Goal: Task Accomplishment & Management: Complete application form

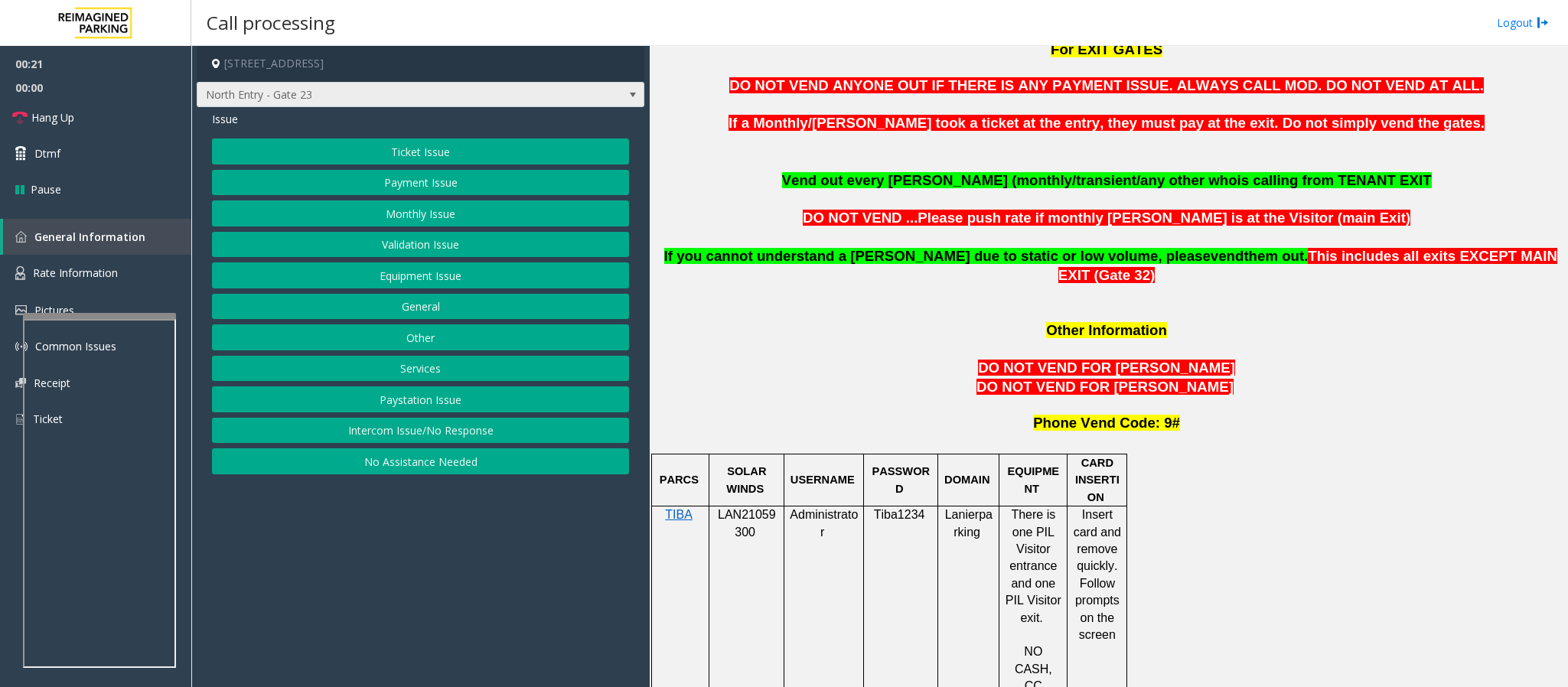
click at [457, 88] on span "North Entry - Gate 23" at bounding box center [376, 95] width 357 height 25
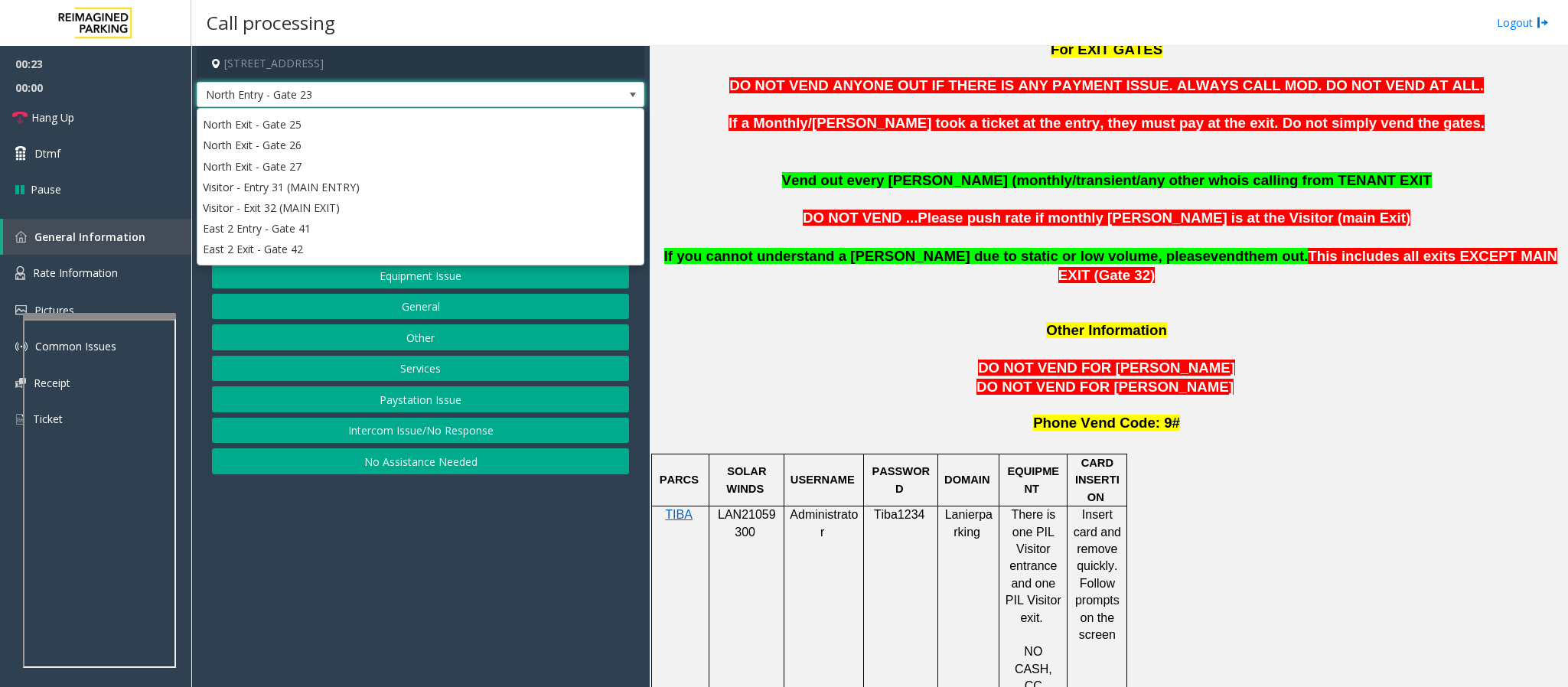
scroll to position [343, 0]
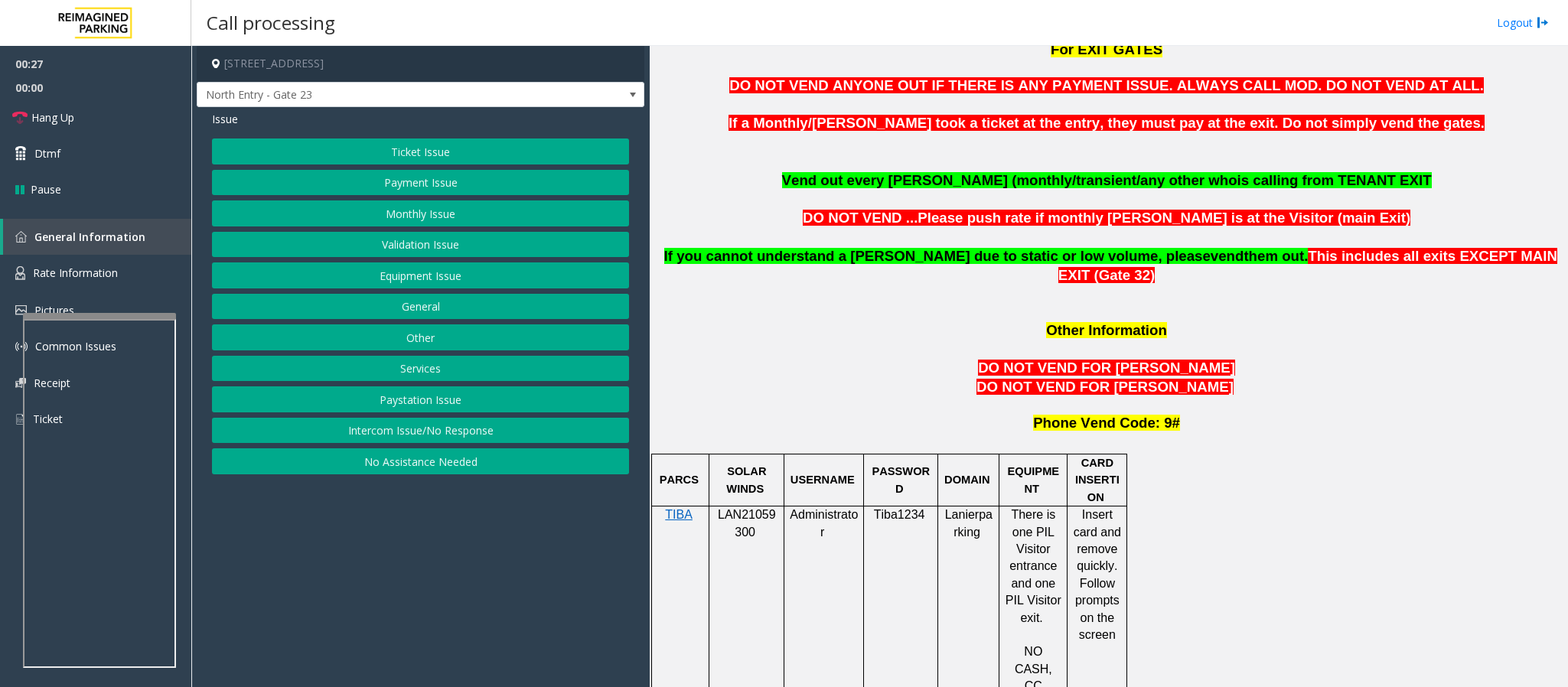
click at [735, 304] on p at bounding box center [1108, 312] width 907 height 17
click at [426, 275] on button "Equipment Issue" at bounding box center [420, 276] width 417 height 26
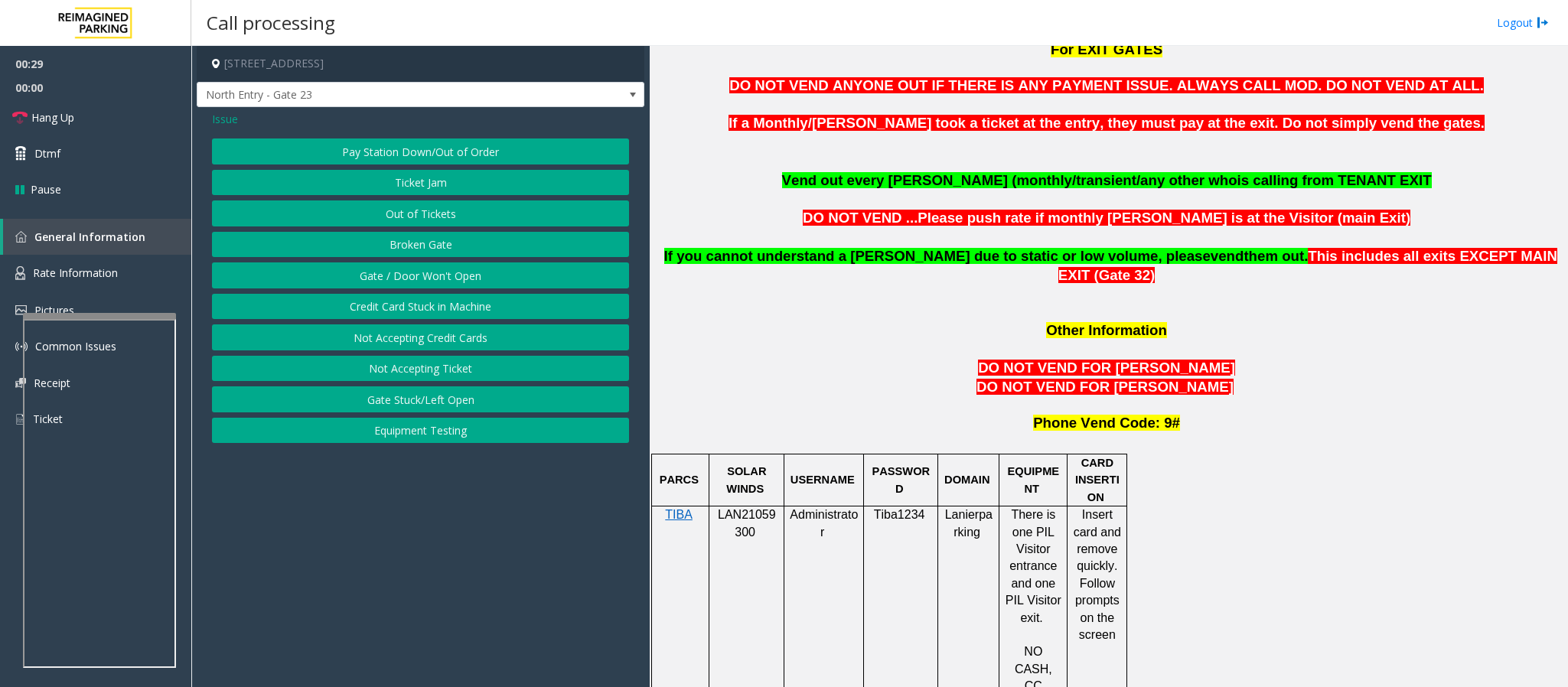
click at [412, 280] on button "Gate / Door Won't Open" at bounding box center [420, 276] width 417 height 26
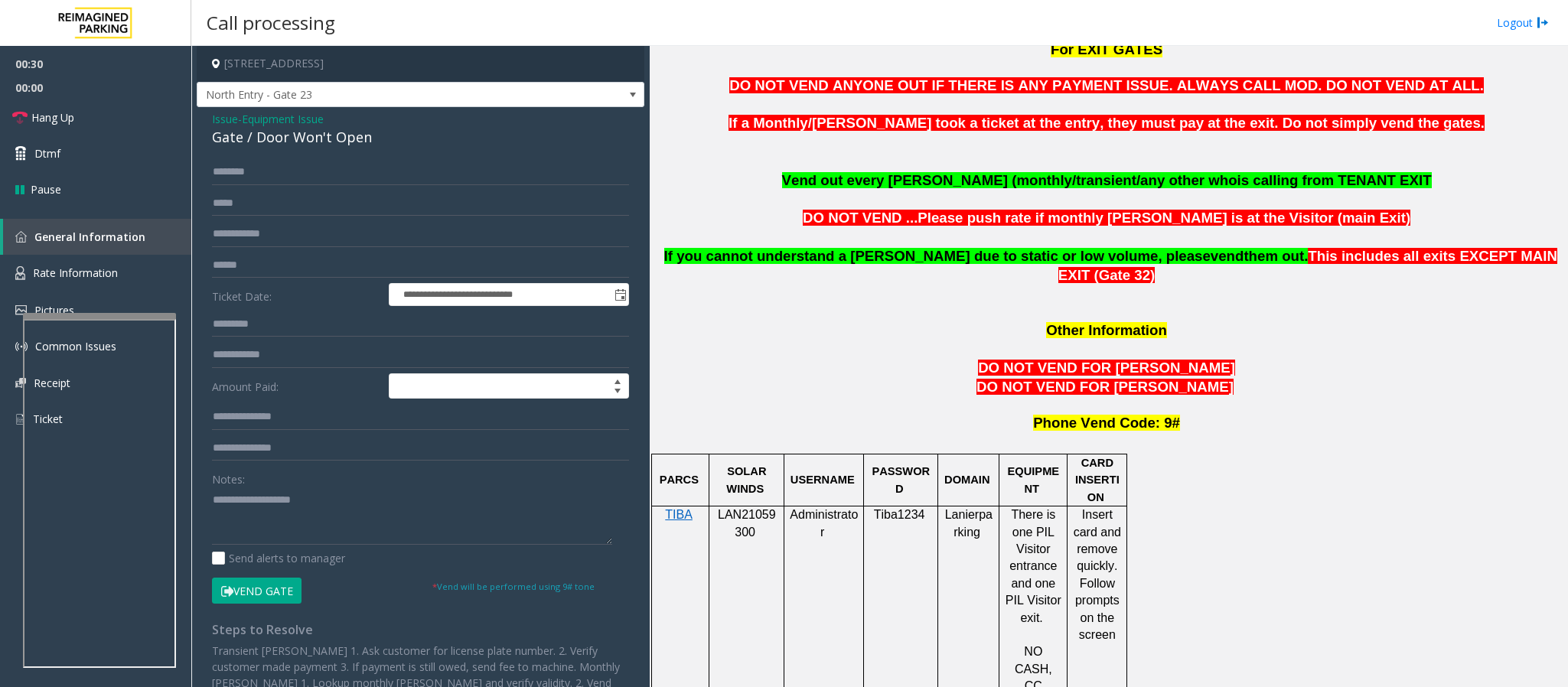
click at [294, 122] on span "Equipment Issue" at bounding box center [283, 118] width 82 height 16
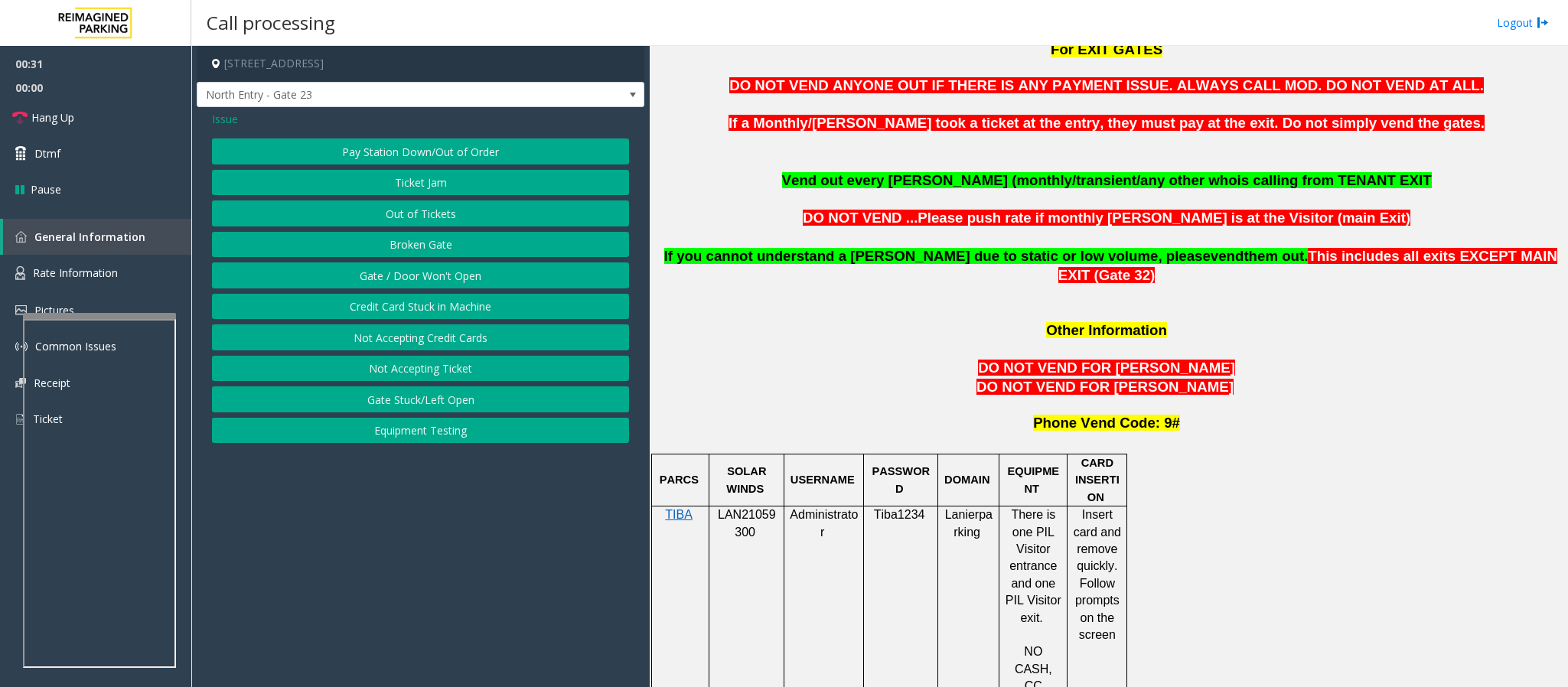
click at [433, 210] on button "Out of Tickets" at bounding box center [420, 214] width 417 height 26
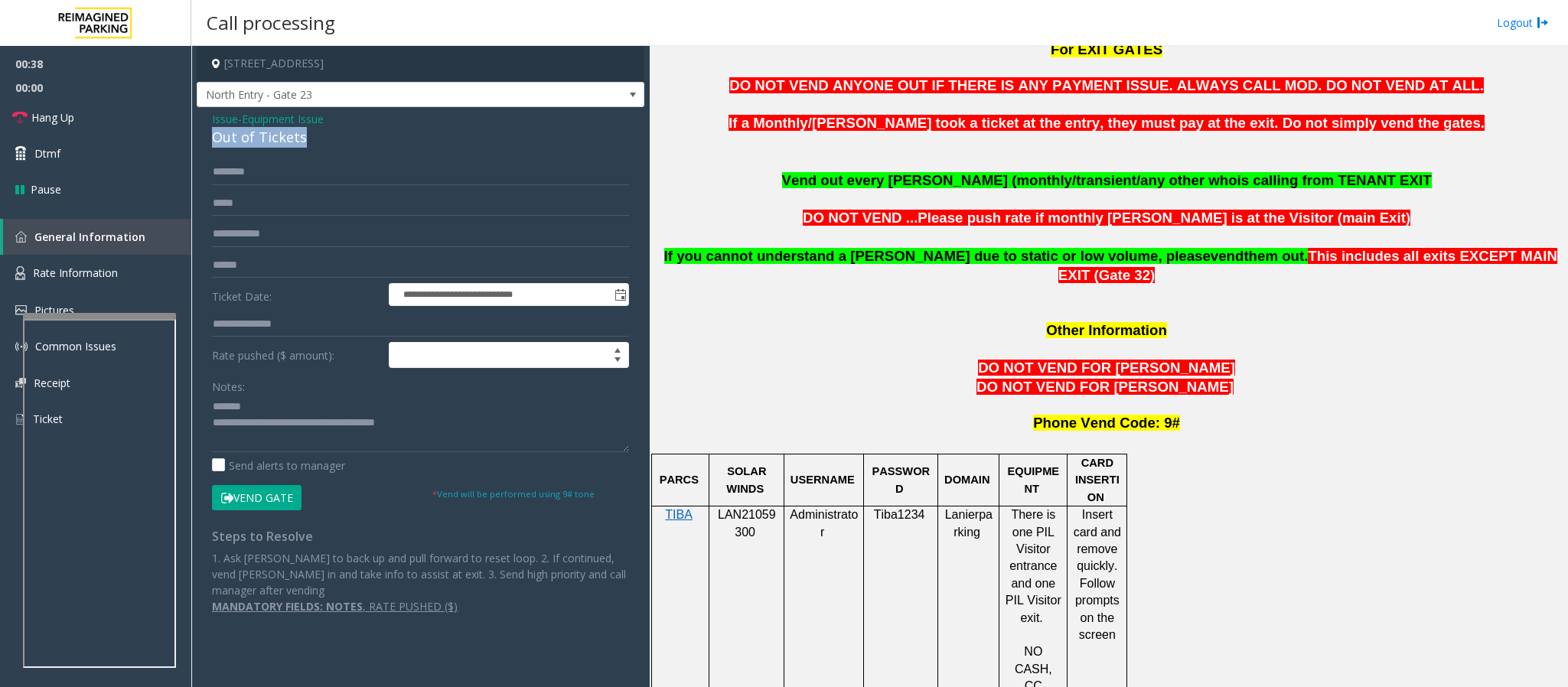
drag, startPoint x: 317, startPoint y: 141, endPoint x: 211, endPoint y: 138, distance: 106.0
click at [212, 138] on div "Out of Tickets" at bounding box center [420, 137] width 417 height 21
drag, startPoint x: 470, startPoint y: 428, endPoint x: 277, endPoint y: 433, distance: 193.1
click at [277, 433] on textarea at bounding box center [420, 423] width 417 height 58
click at [106, 128] on link "Hang Up" at bounding box center [95, 117] width 191 height 36
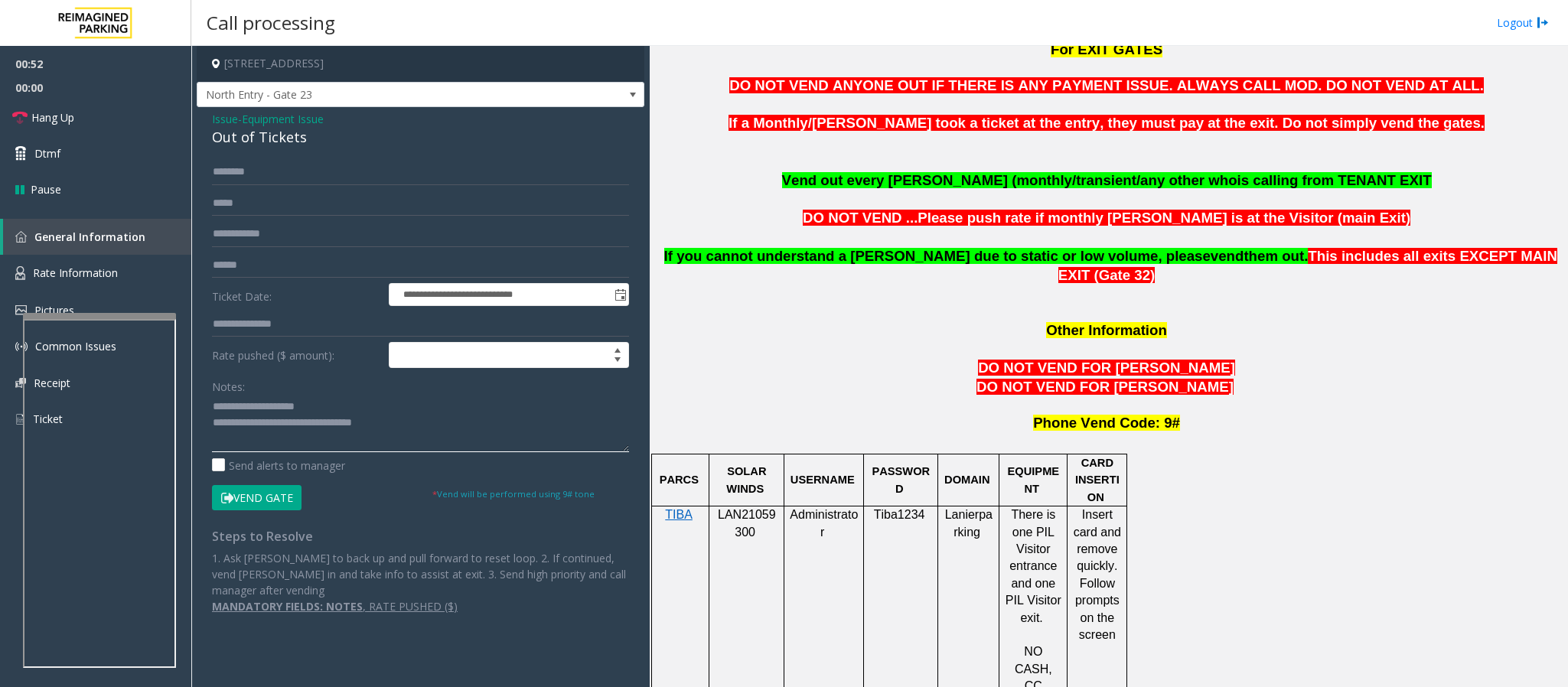
click at [364, 425] on textarea at bounding box center [420, 423] width 417 height 58
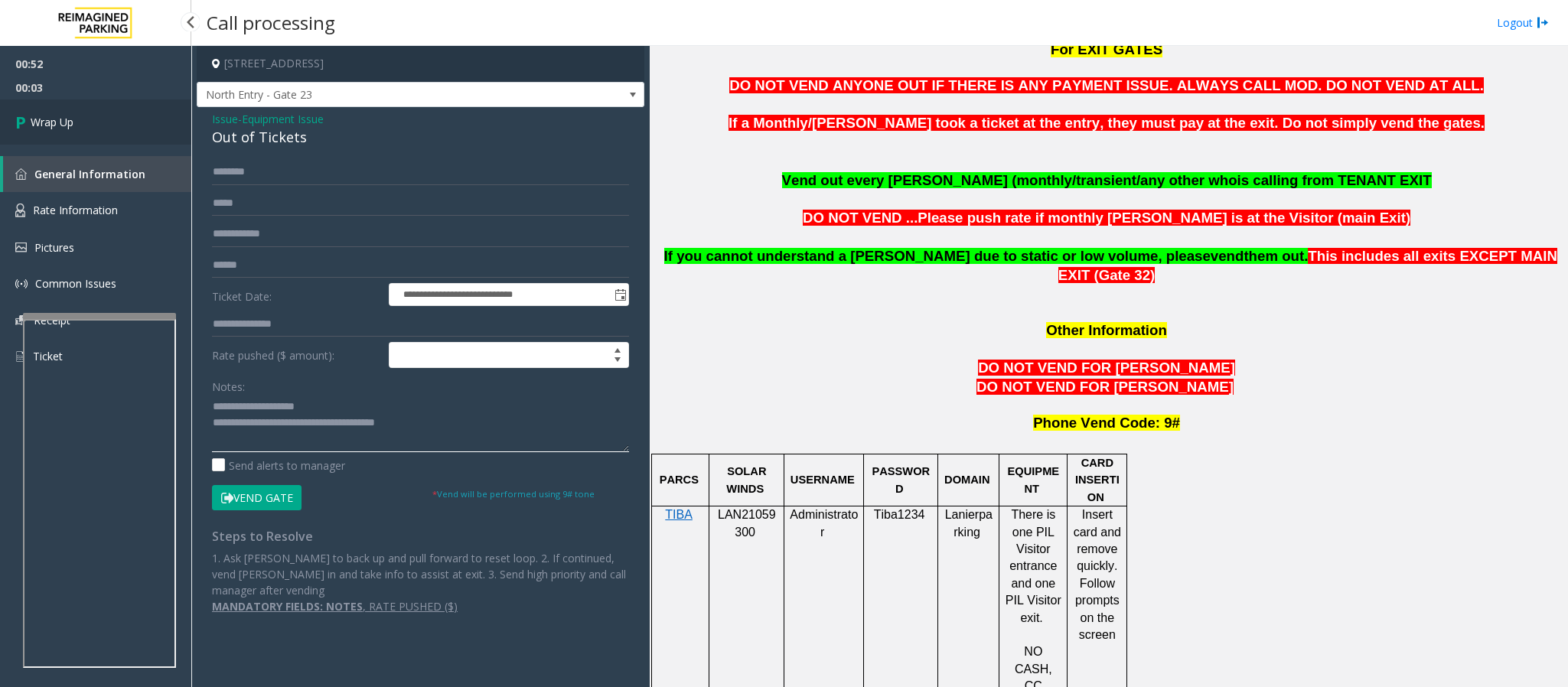
type textarea "**********"
click at [111, 108] on link "Wrap Up" at bounding box center [95, 121] width 191 height 45
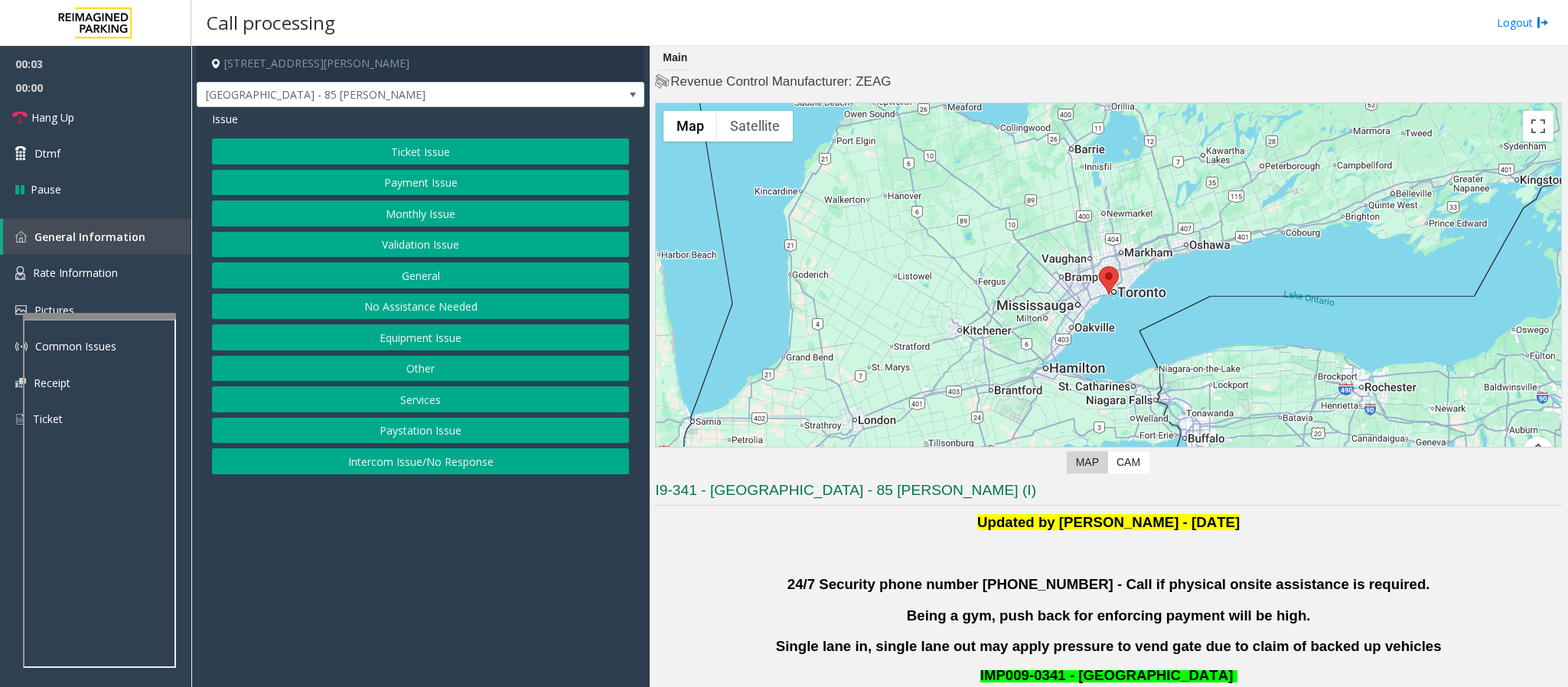
click at [448, 247] on button "Validation Issue" at bounding box center [420, 245] width 417 height 26
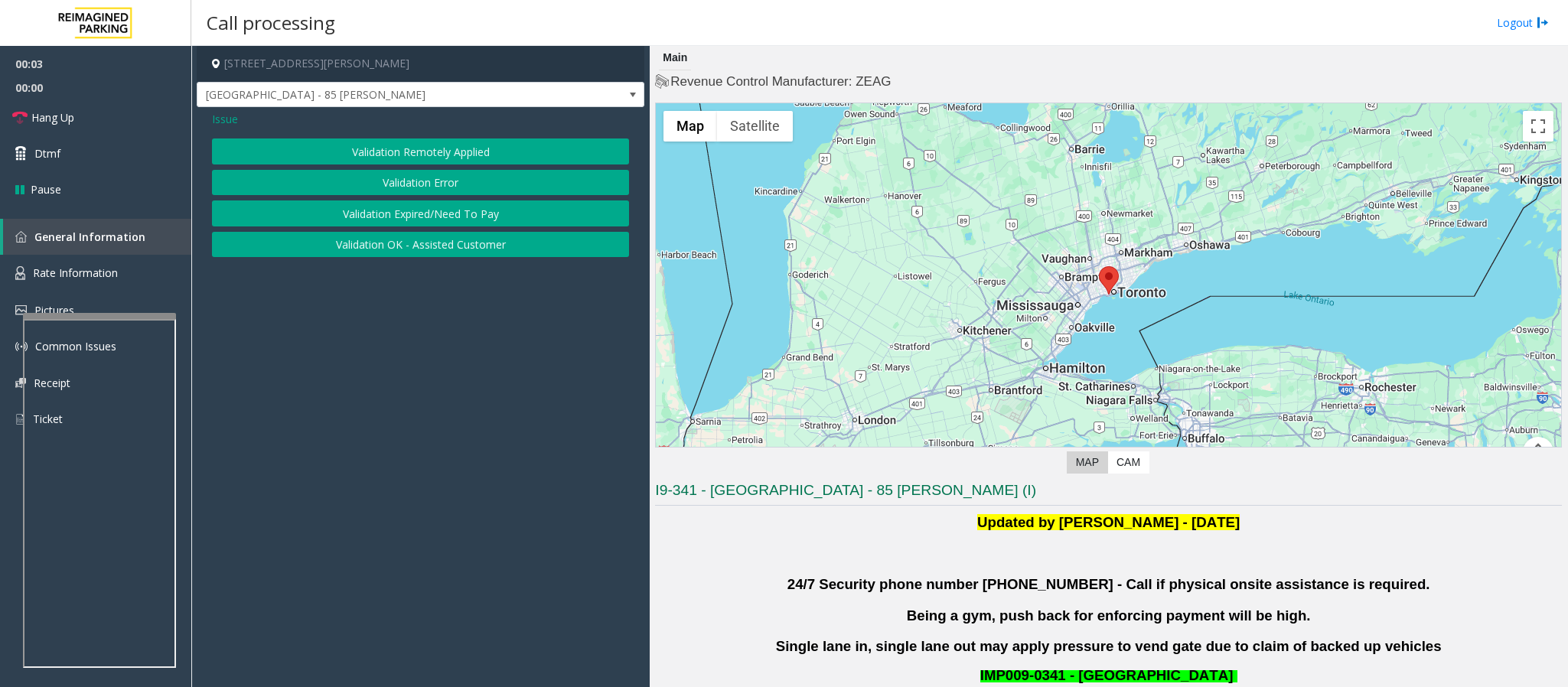
click at [427, 184] on button "Validation Error" at bounding box center [420, 183] width 417 height 26
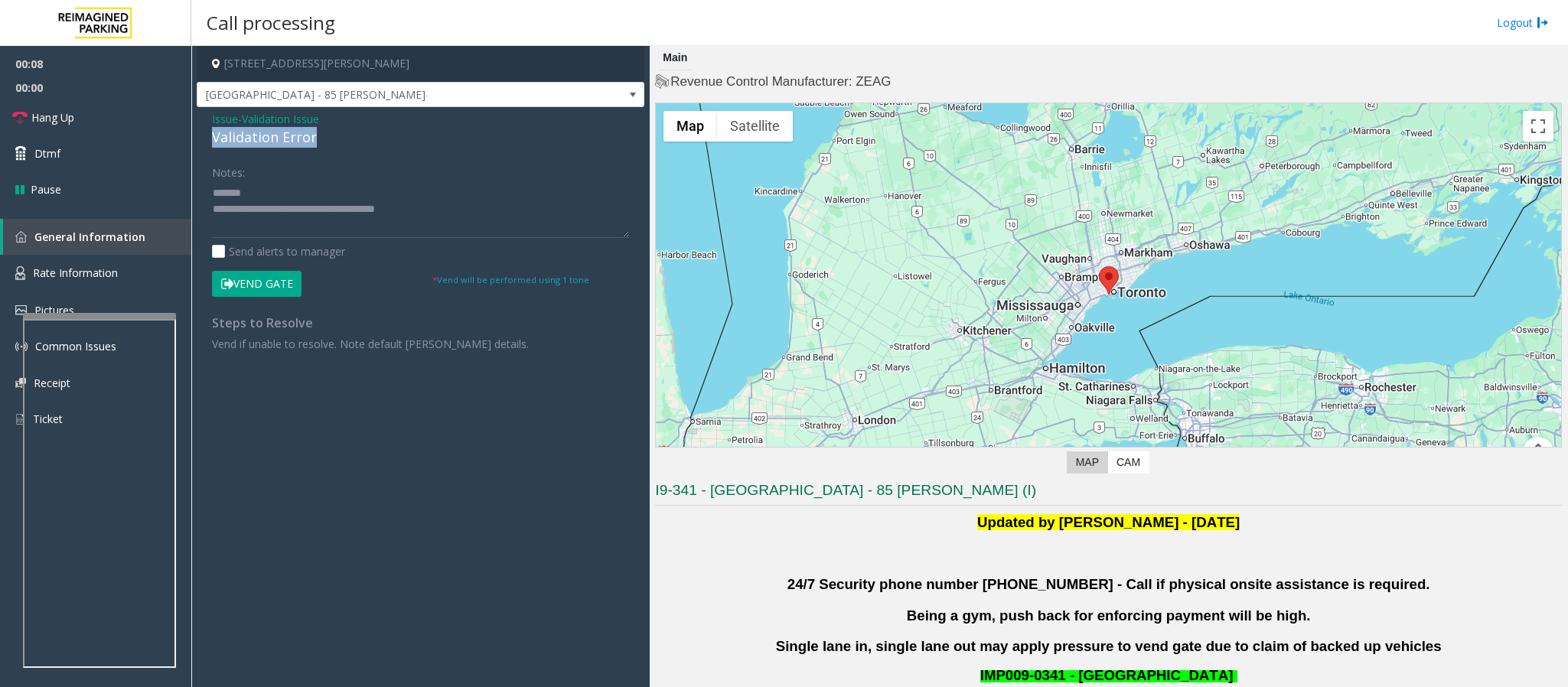
drag, startPoint x: 324, startPoint y: 142, endPoint x: 209, endPoint y: 136, distance: 115.2
click at [209, 136] on div "Issue - Validation Issue Validation Error Notes: Send alerts to manager Vend Ga…" at bounding box center [420, 237] width 448 height 261
click at [390, 188] on textarea at bounding box center [420, 209] width 417 height 58
click at [296, 214] on textarea at bounding box center [420, 209] width 417 height 58
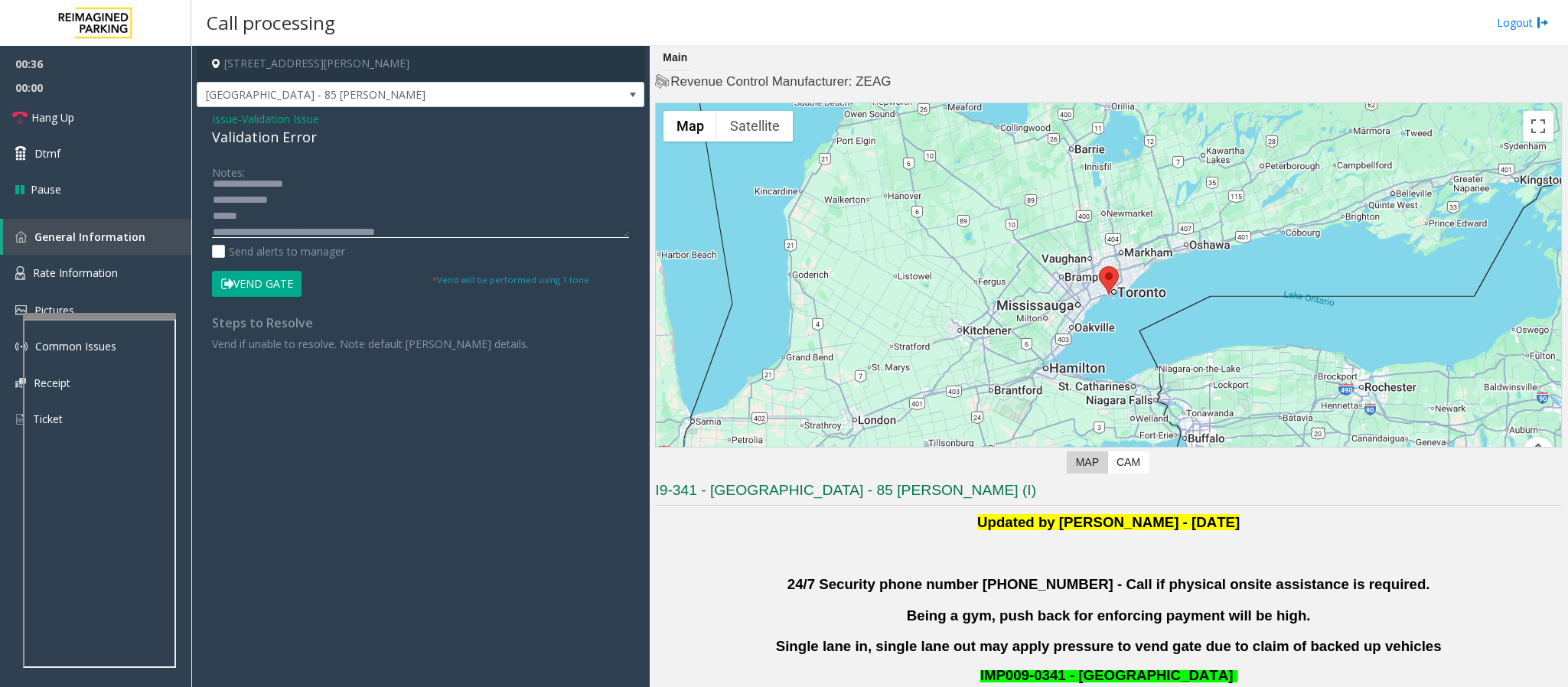
scroll to position [32, 0]
click at [261, 214] on textarea at bounding box center [420, 209] width 417 height 58
click at [256, 214] on textarea at bounding box center [420, 209] width 417 height 58
type textarea "**********"
drag, startPoint x: 409, startPoint y: 58, endPoint x: 321, endPoint y: 60, distance: 88.0
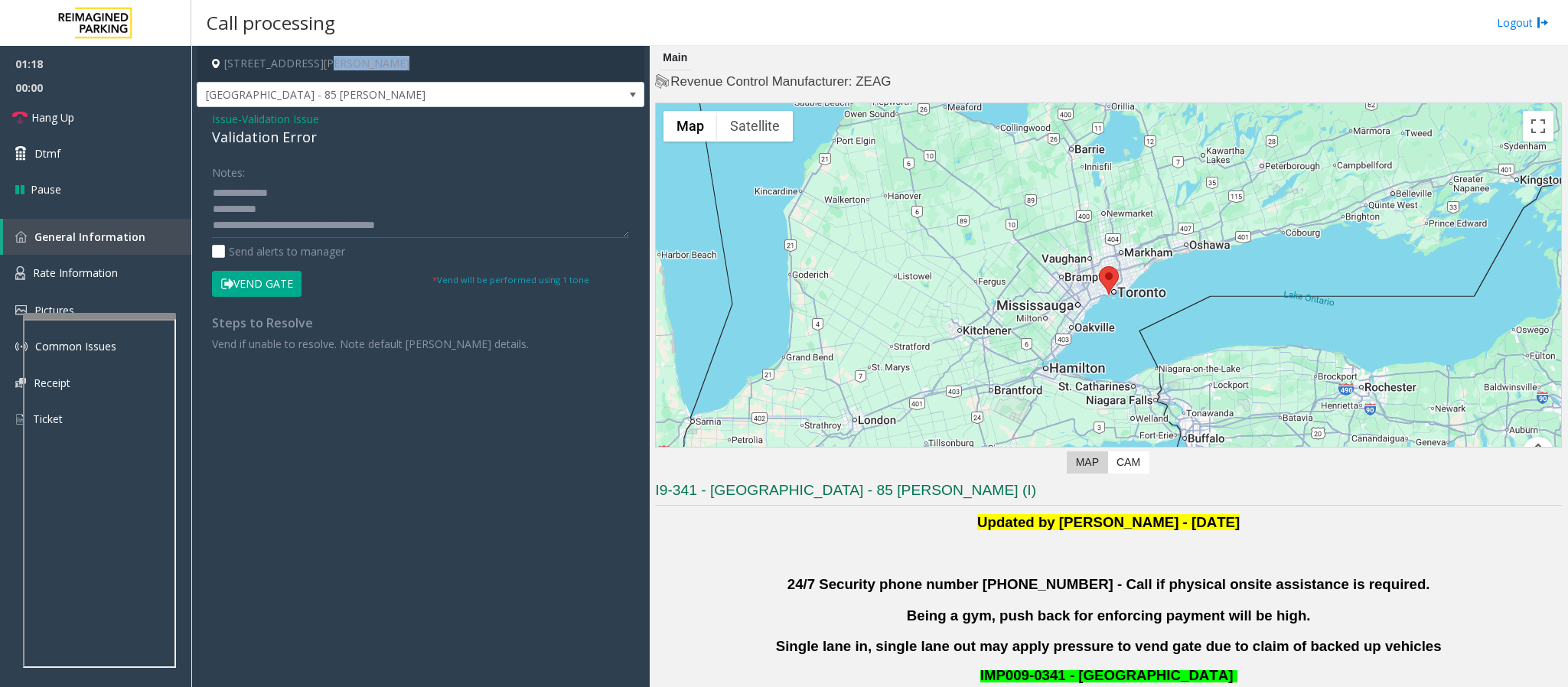
click at [321, 60] on h4 "[STREET_ADDRESS][PERSON_NAME]" at bounding box center [420, 64] width 448 height 36
copy h4 "[GEOGRAPHIC_DATA], [GEOGRAPHIC_DATA]"
click at [282, 284] on button "Vend Gate" at bounding box center [257, 284] width 90 height 26
click at [68, 110] on span "Hang Up" at bounding box center [53, 117] width 43 height 16
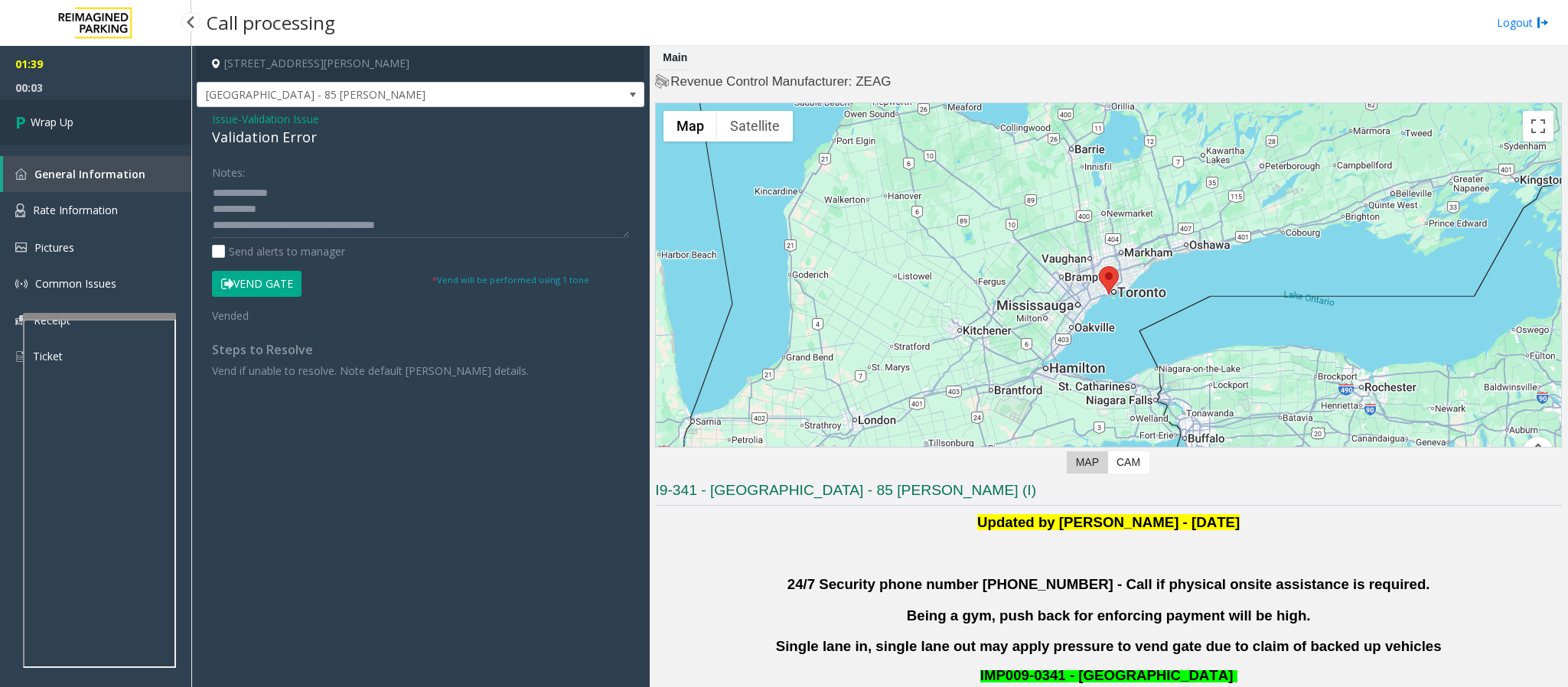
click at [84, 124] on link "Wrap Up" at bounding box center [95, 121] width 191 height 45
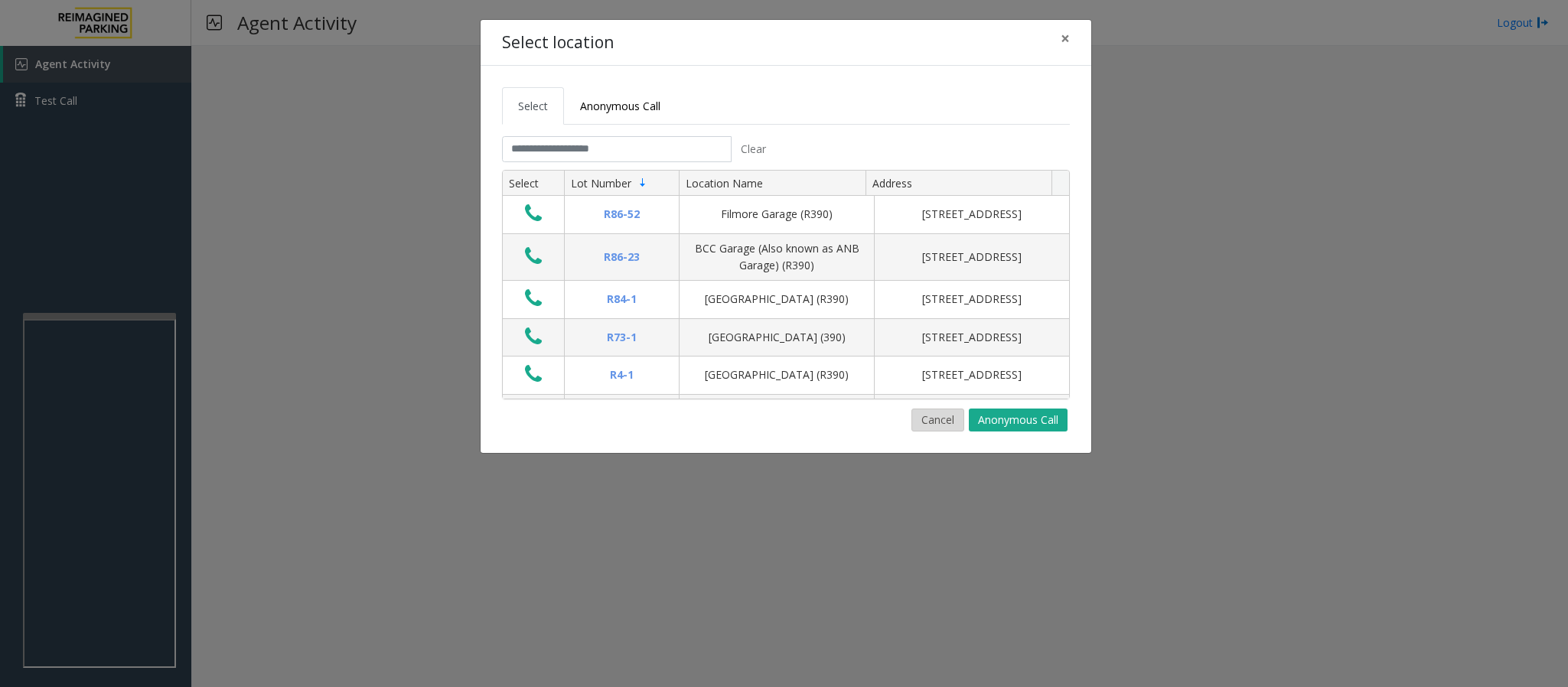
click at [948, 430] on button "Cancel" at bounding box center [938, 420] width 53 height 23
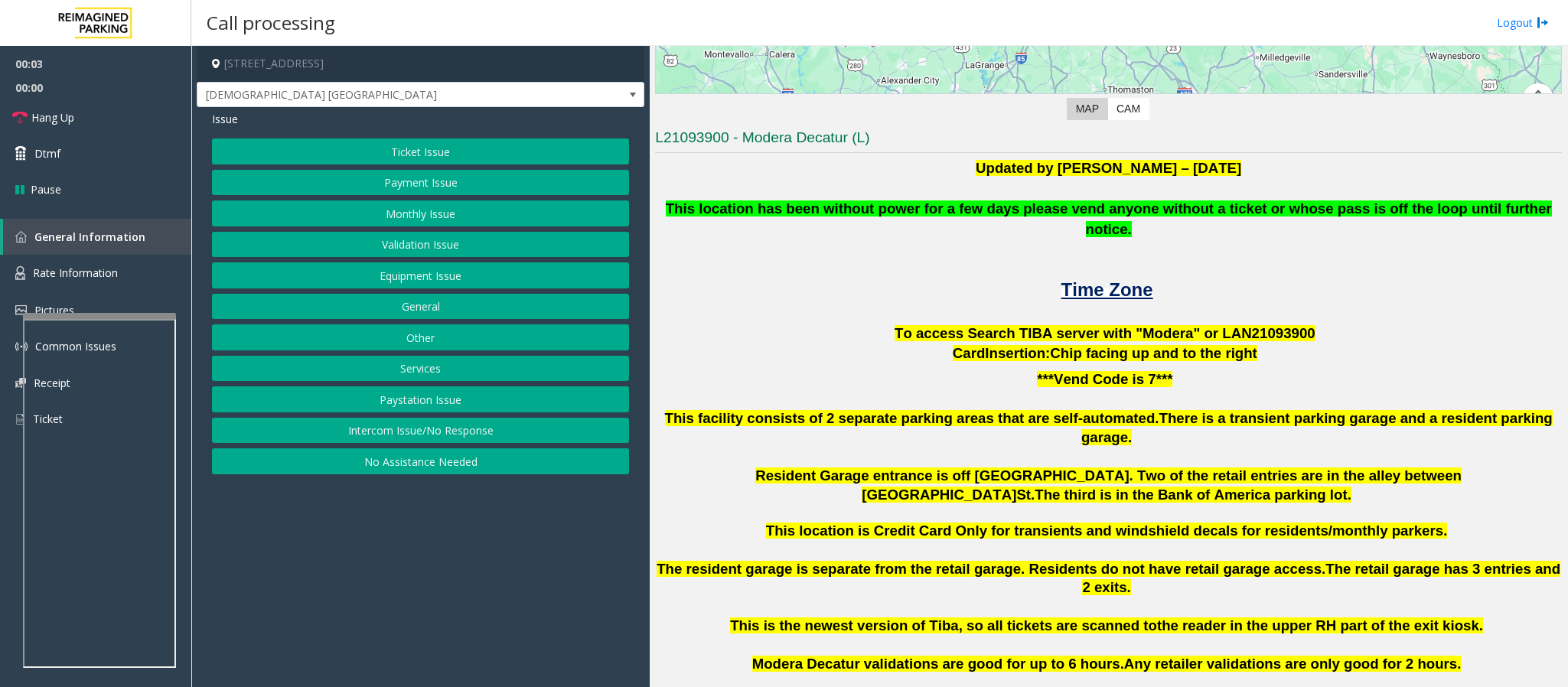
scroll to position [344, 0]
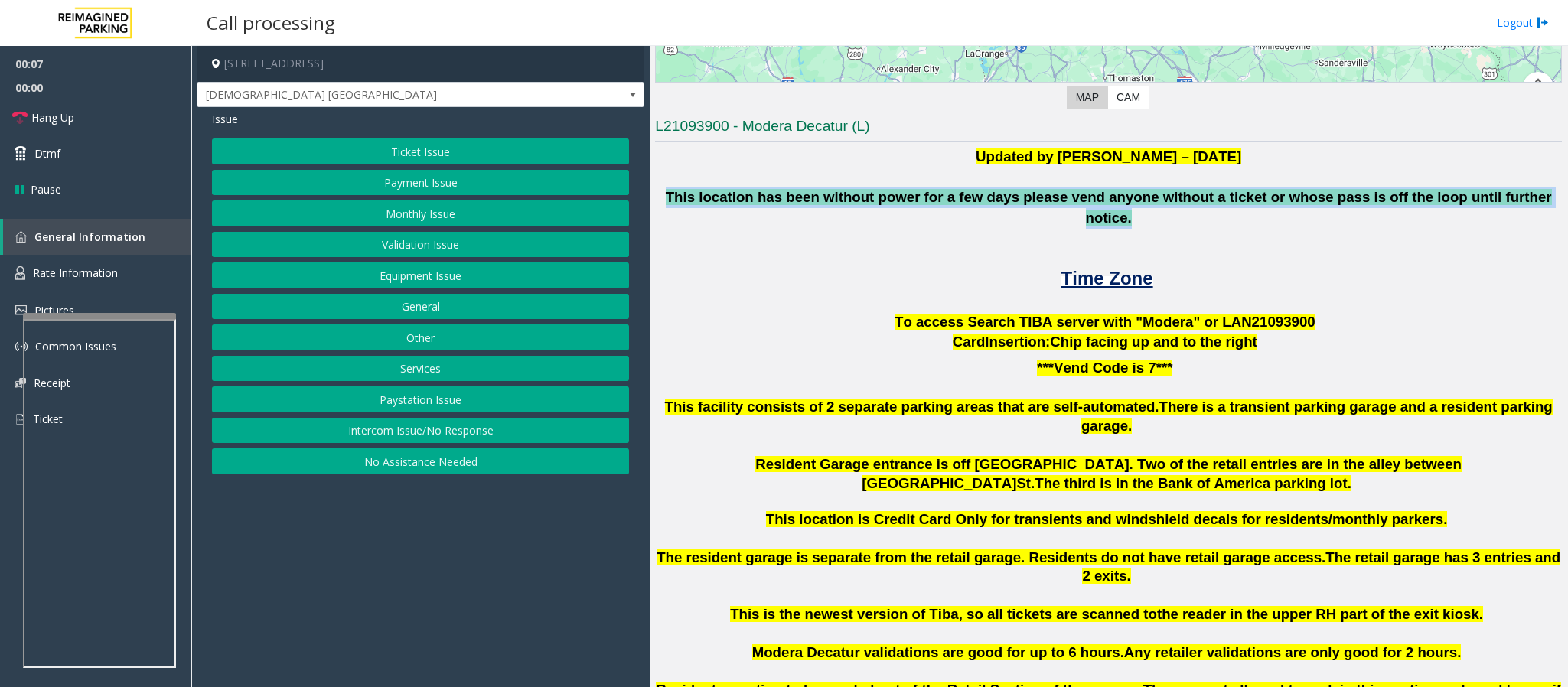
drag, startPoint x: 683, startPoint y: 197, endPoint x: 1504, endPoint y: 219, distance: 821.3
click at [1504, 219] on div "Updated by [PERSON_NAME] – [DATE] This location has been without power for a fe…" at bounding box center [1108, 229] width 907 height 165
drag, startPoint x: 1490, startPoint y: 226, endPoint x: 1364, endPoint y: 237, distance: 126.5
click at [1487, 229] on p at bounding box center [1108, 239] width 907 height 21
click at [384, 443] on button "Intercom Issue/No Response" at bounding box center [420, 431] width 417 height 26
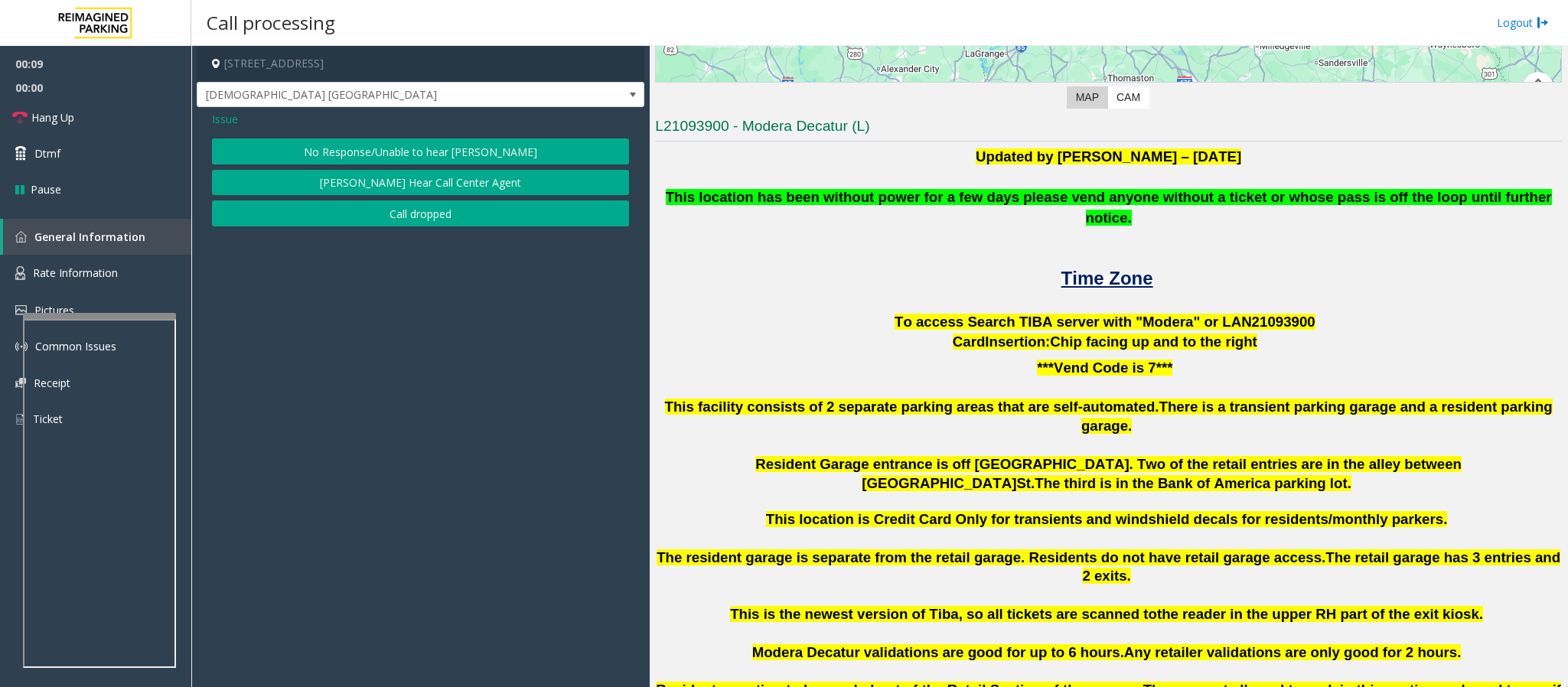
click at [391, 131] on div "Issue No Response/Unable to hear [PERSON_NAME] Cannot Hear Call Center Agent Ca…" at bounding box center [420, 170] width 448 height 127
click at [391, 138] on button "No Response/Unable to hear [PERSON_NAME]" at bounding box center [420, 151] width 417 height 26
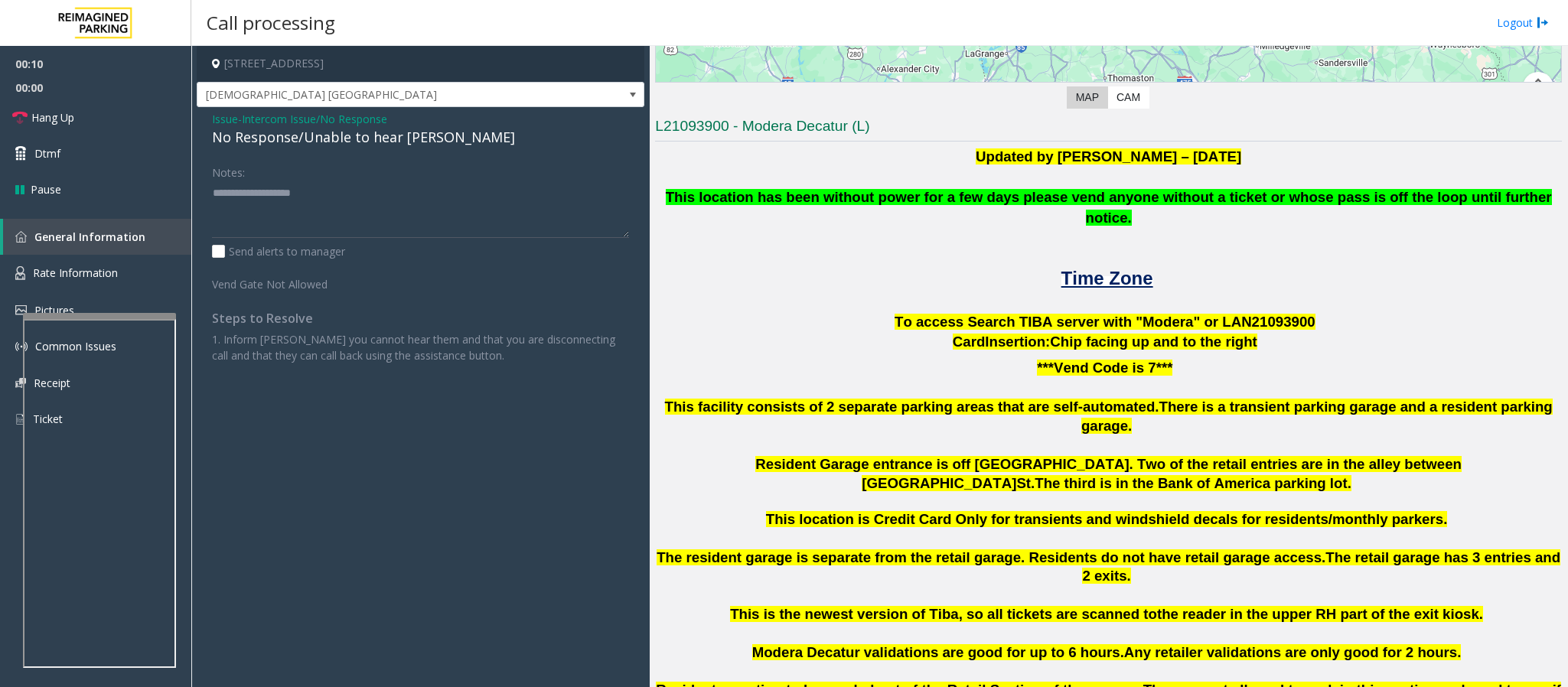
click at [389, 141] on div "No Response/Unable to hear [PERSON_NAME]" at bounding box center [420, 137] width 417 height 21
click at [423, 193] on textarea at bounding box center [420, 209] width 417 height 58
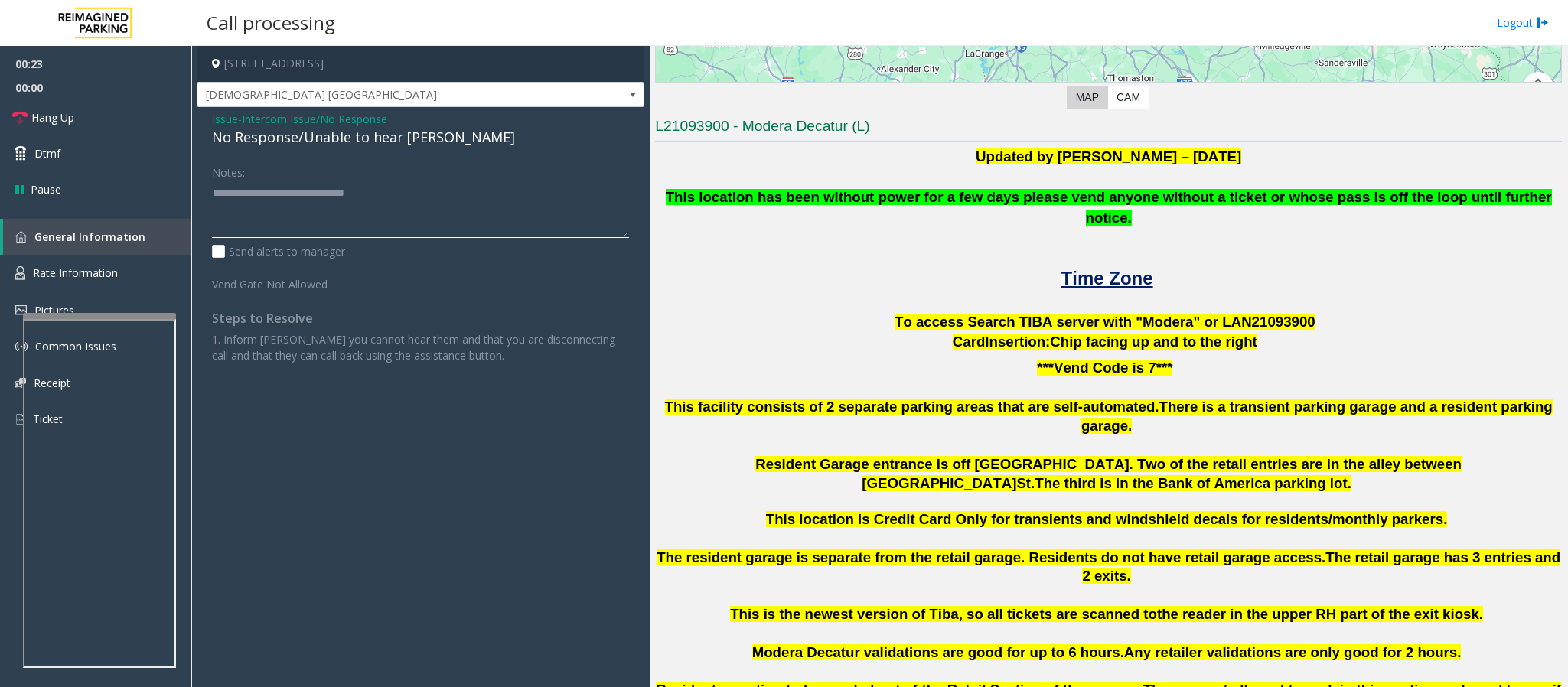
click at [442, 198] on textarea at bounding box center [420, 209] width 417 height 58
drag, startPoint x: 475, startPoint y: 141, endPoint x: 212, endPoint y: 142, distance: 263.0
click at [212, 142] on div "No Response/Unable to hear [PERSON_NAME]" at bounding box center [420, 137] width 417 height 21
click at [224, 154] on div "Issue - Intercom Issue/No Response No Response/Unable to hear [PERSON_NAME] Not…" at bounding box center [420, 243] width 448 height 272
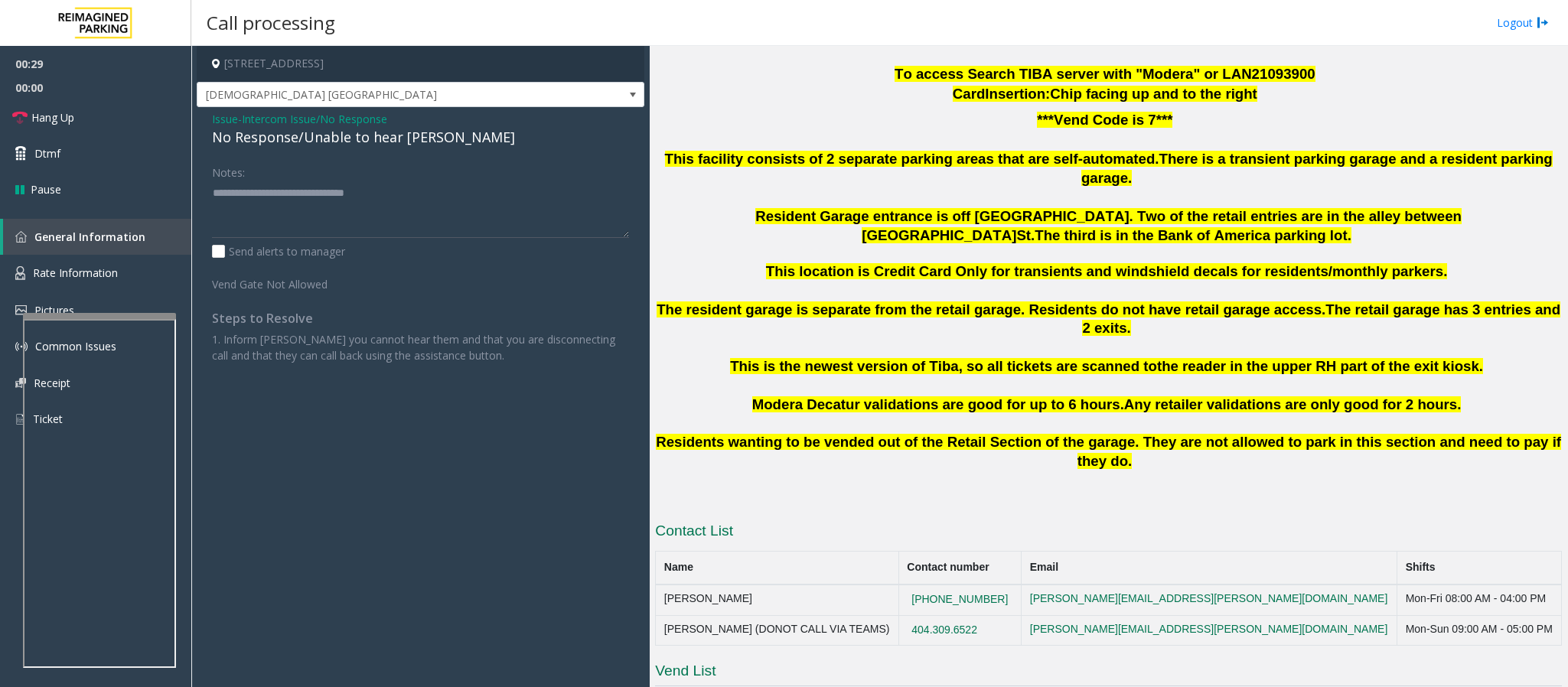
scroll to position [745, 0]
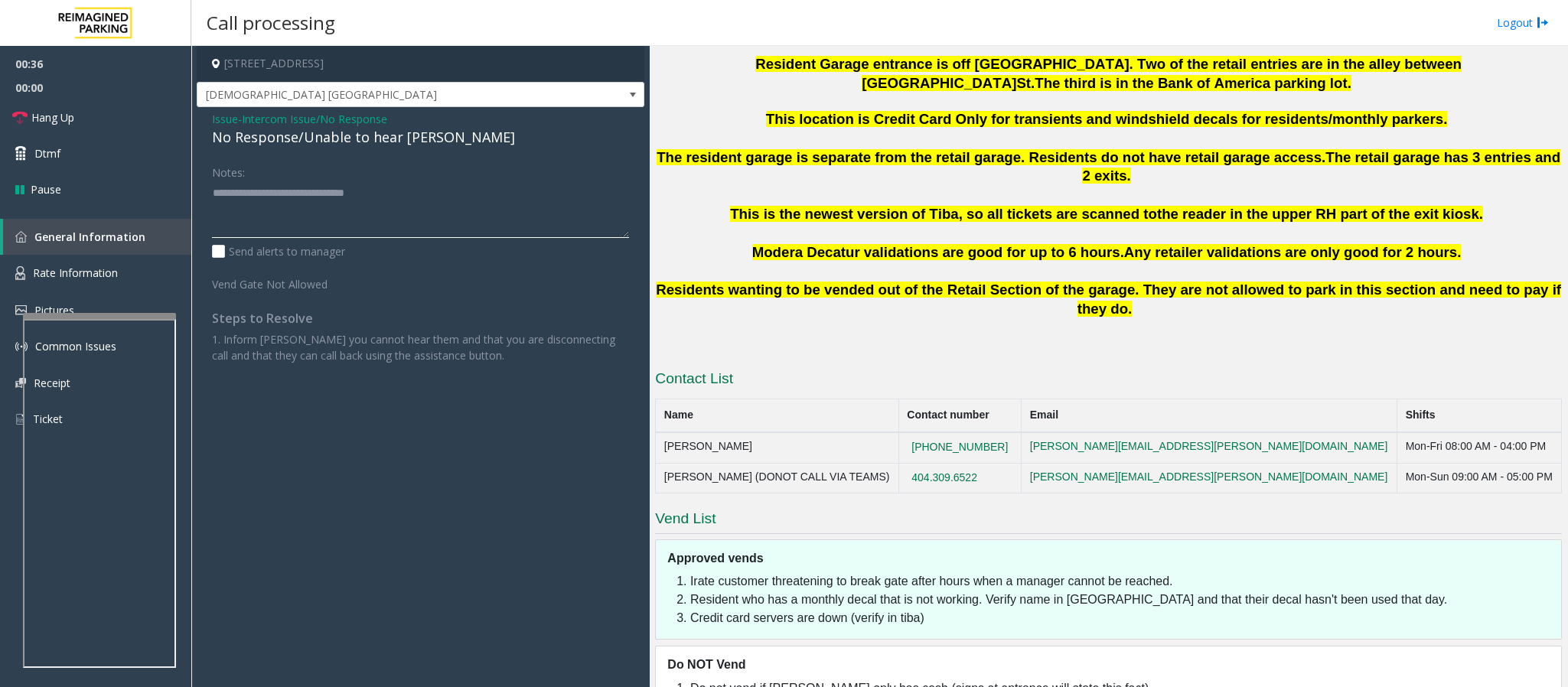
drag, startPoint x: 405, startPoint y: 194, endPoint x: 194, endPoint y: 202, distance: 211.2
click at [194, 202] on app-call-processing-form "[STREET_ADDRESS] [DEMOGRAPHIC_DATA] St Entry Issue - Intercom Issue/No Response…" at bounding box center [420, 367] width 458 height 641
click at [214, 204] on textarea at bounding box center [420, 209] width 417 height 58
click at [470, 182] on textarea at bounding box center [420, 209] width 417 height 58
drag, startPoint x: 453, startPoint y: 189, endPoint x: 172, endPoint y: 188, distance: 281.0
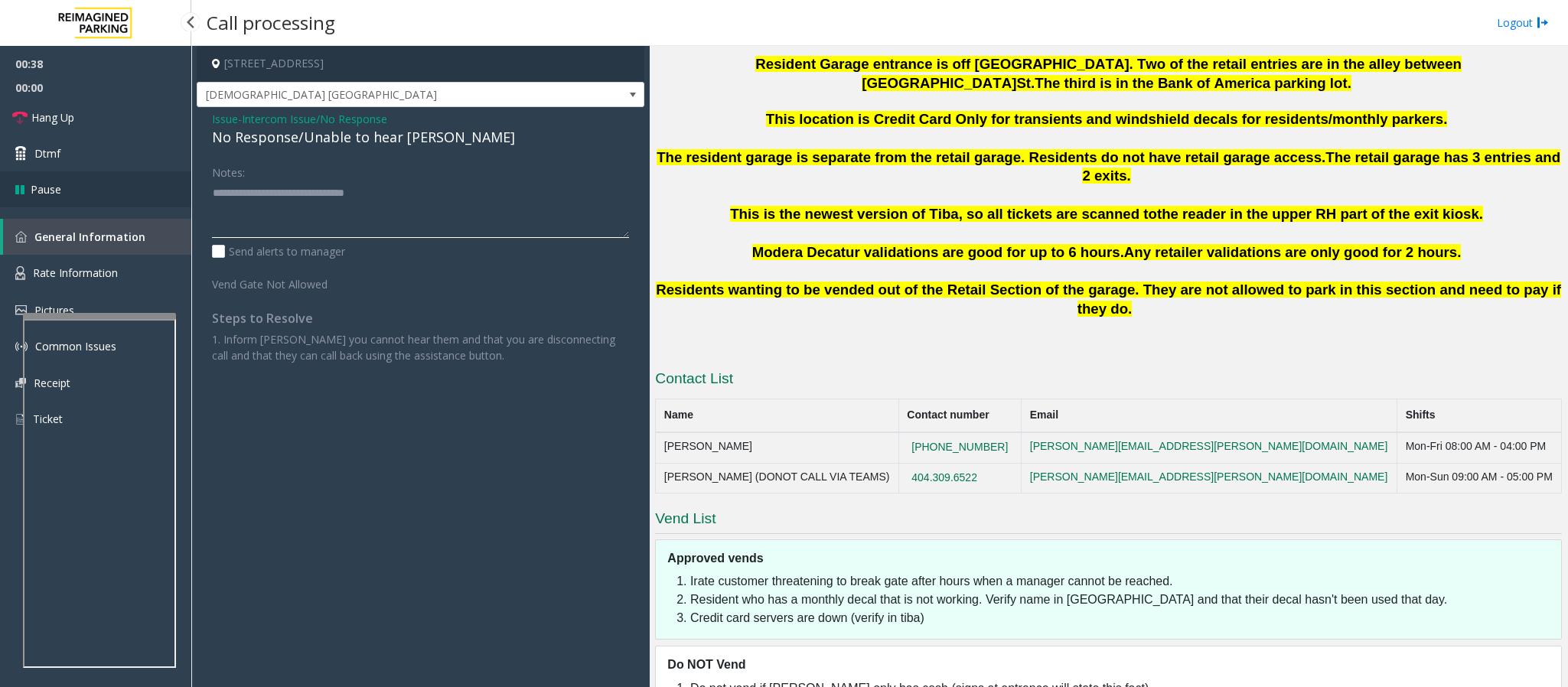
click at [172, 188] on app-root "00:38 00:00 Hang Up Dtmf Pause General Information Rate Information Pictures Co…" at bounding box center [784, 344] width 1568 height 687
click at [246, 207] on textarea at bounding box center [420, 209] width 417 height 58
click at [459, 191] on textarea at bounding box center [420, 209] width 417 height 58
click at [61, 110] on span "Hang Up" at bounding box center [53, 117] width 43 height 16
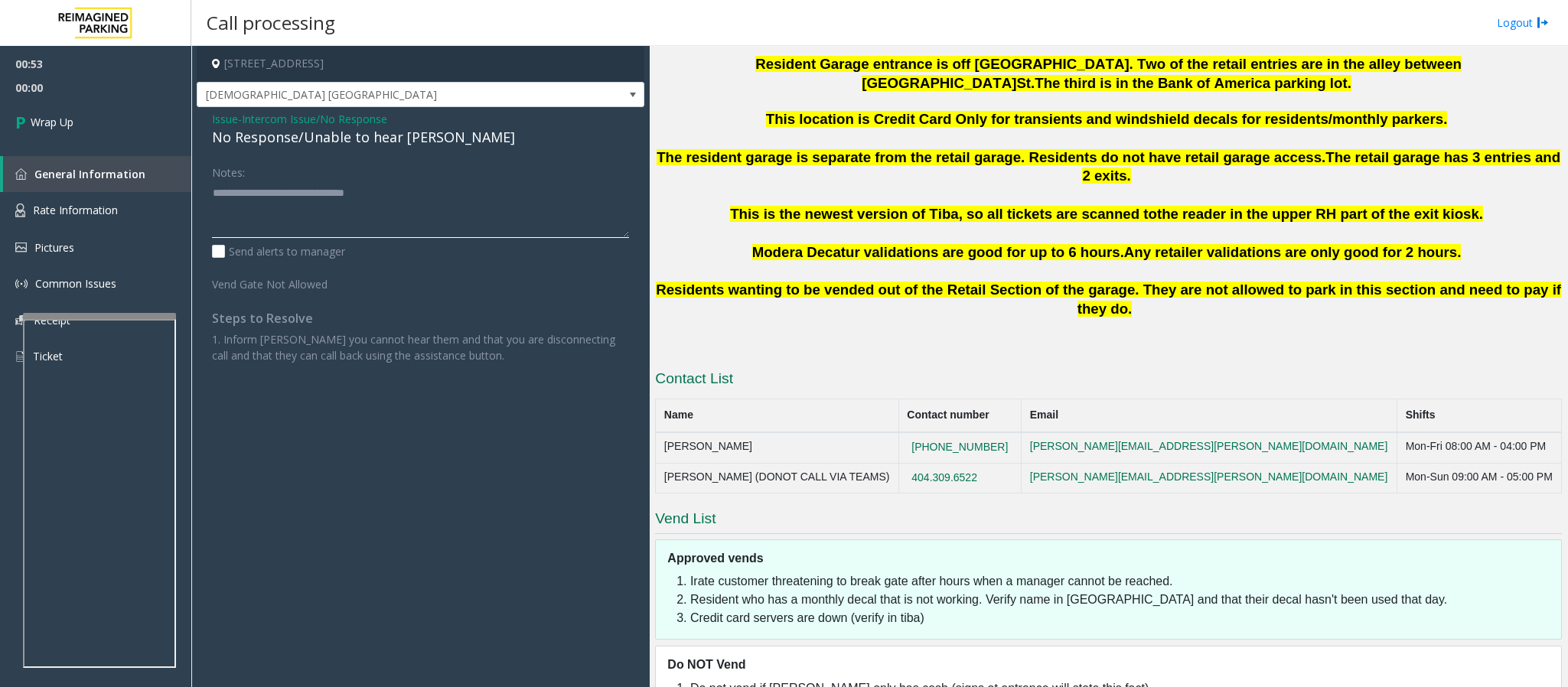
click at [420, 191] on textarea at bounding box center [420, 209] width 417 height 58
type textarea "**********"
click at [76, 124] on link "Wrap Up" at bounding box center [95, 121] width 191 height 45
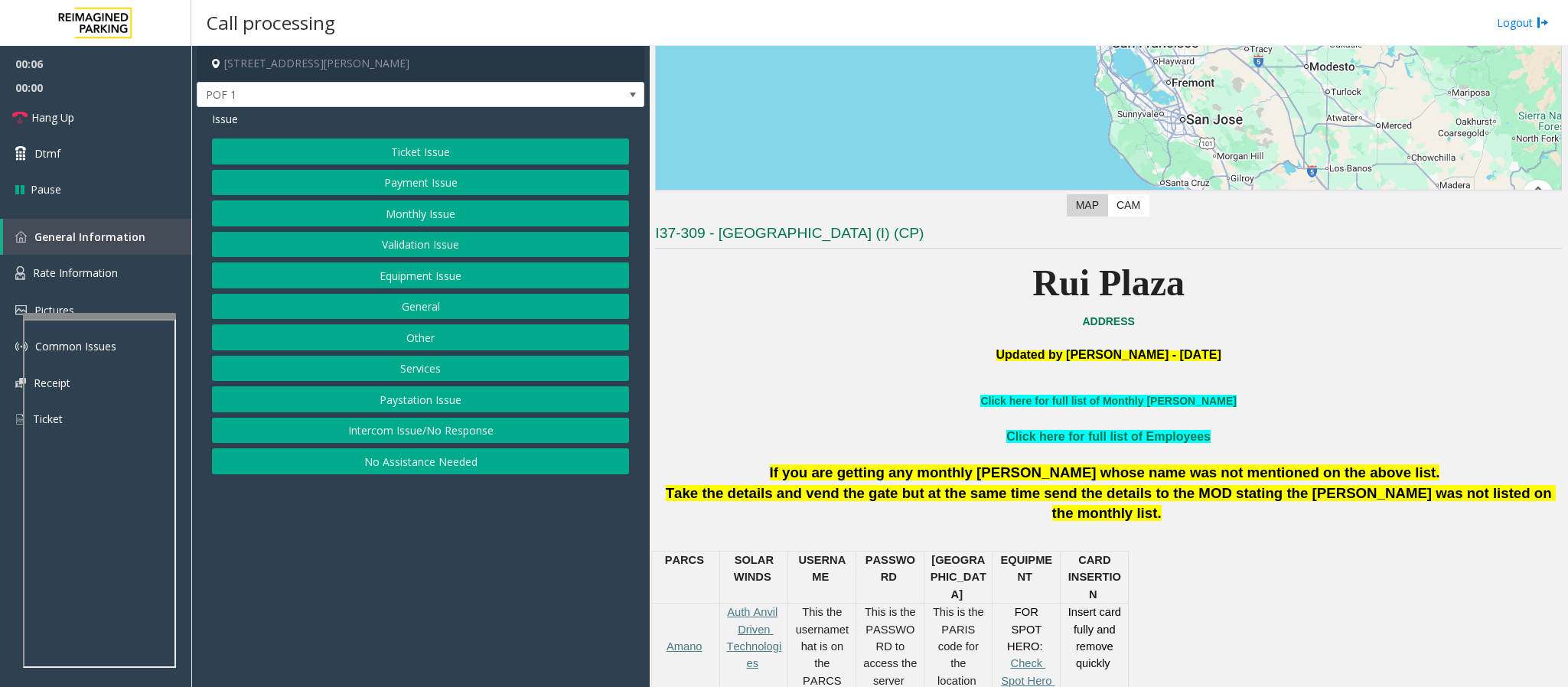
scroll to position [459, 0]
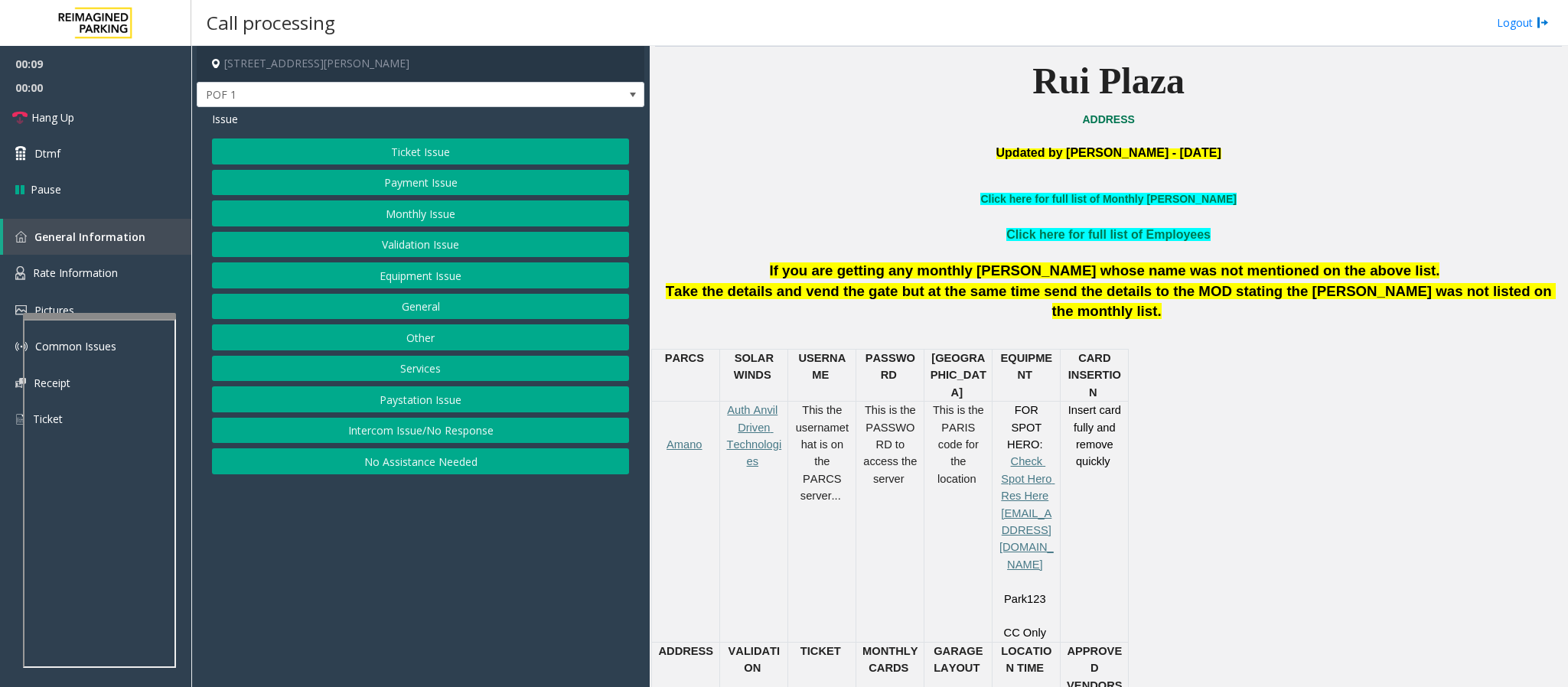
click at [402, 287] on button "Equipment Issue" at bounding box center [420, 276] width 417 height 26
click at [394, 274] on button "Gate / Door Won't Open" at bounding box center [420, 276] width 417 height 26
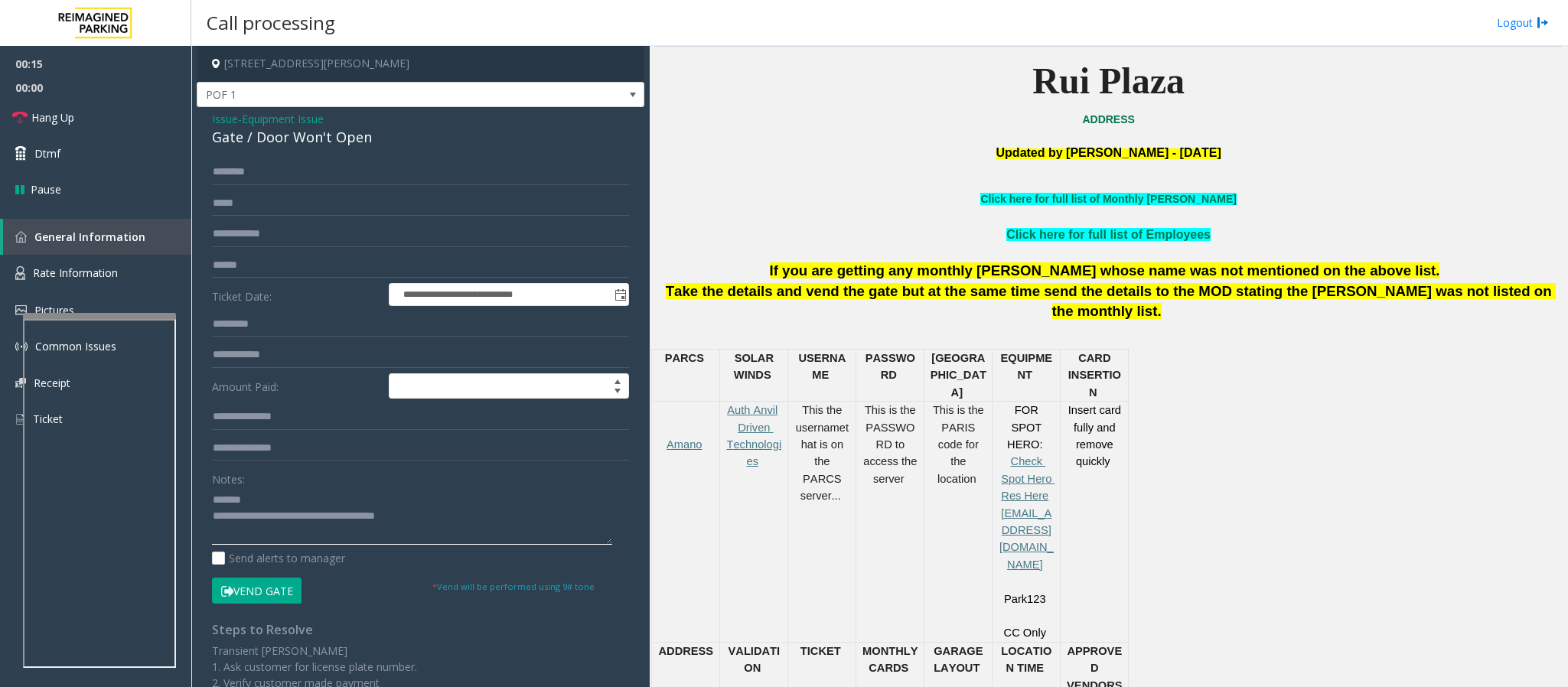
click at [292, 519] on textarea at bounding box center [412, 516] width 400 height 58
drag, startPoint x: 434, startPoint y: 517, endPoint x: 278, endPoint y: 517, distance: 156.0
click at [278, 517] on textarea at bounding box center [412, 516] width 400 height 58
type textarea "**********"
click at [226, 122] on span "Issue" at bounding box center [225, 118] width 26 height 16
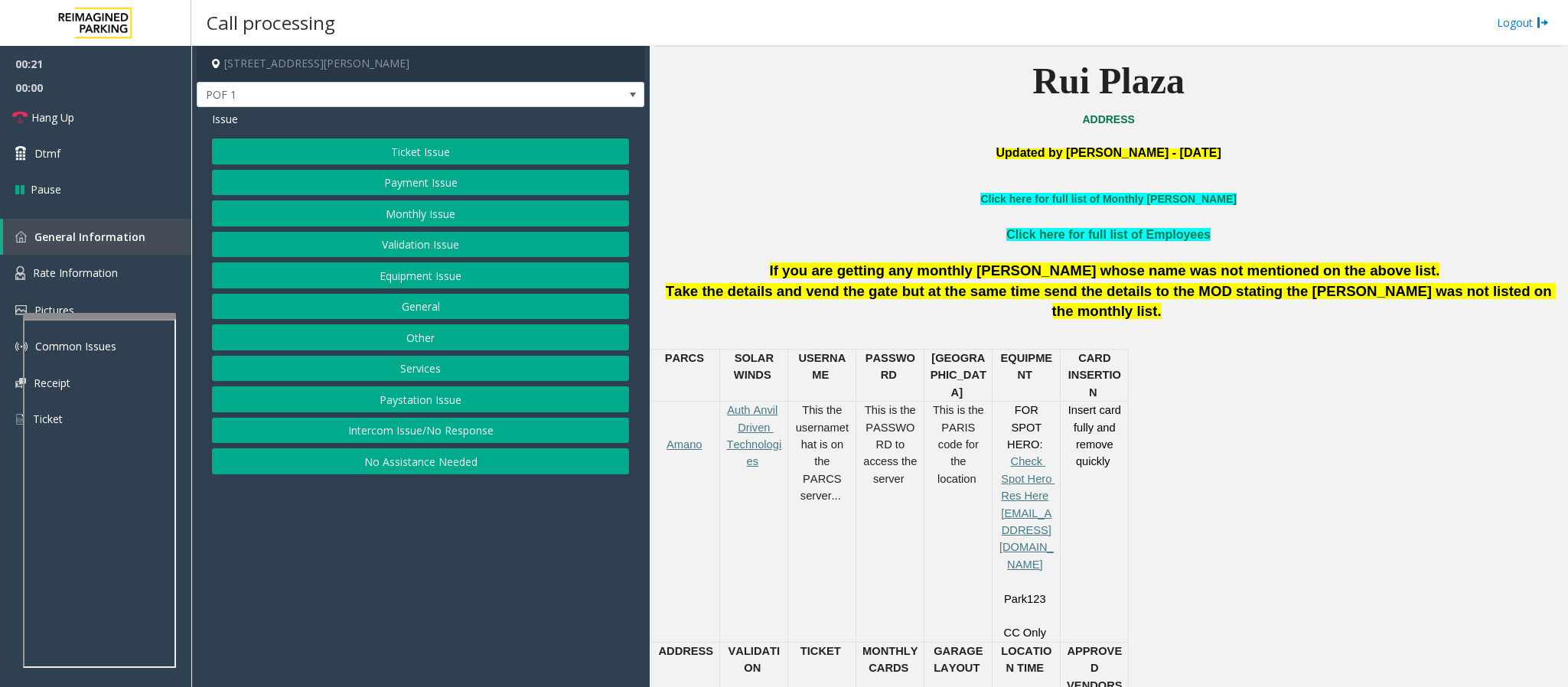
click at [320, 151] on button "Ticket Issue" at bounding box center [420, 151] width 417 height 26
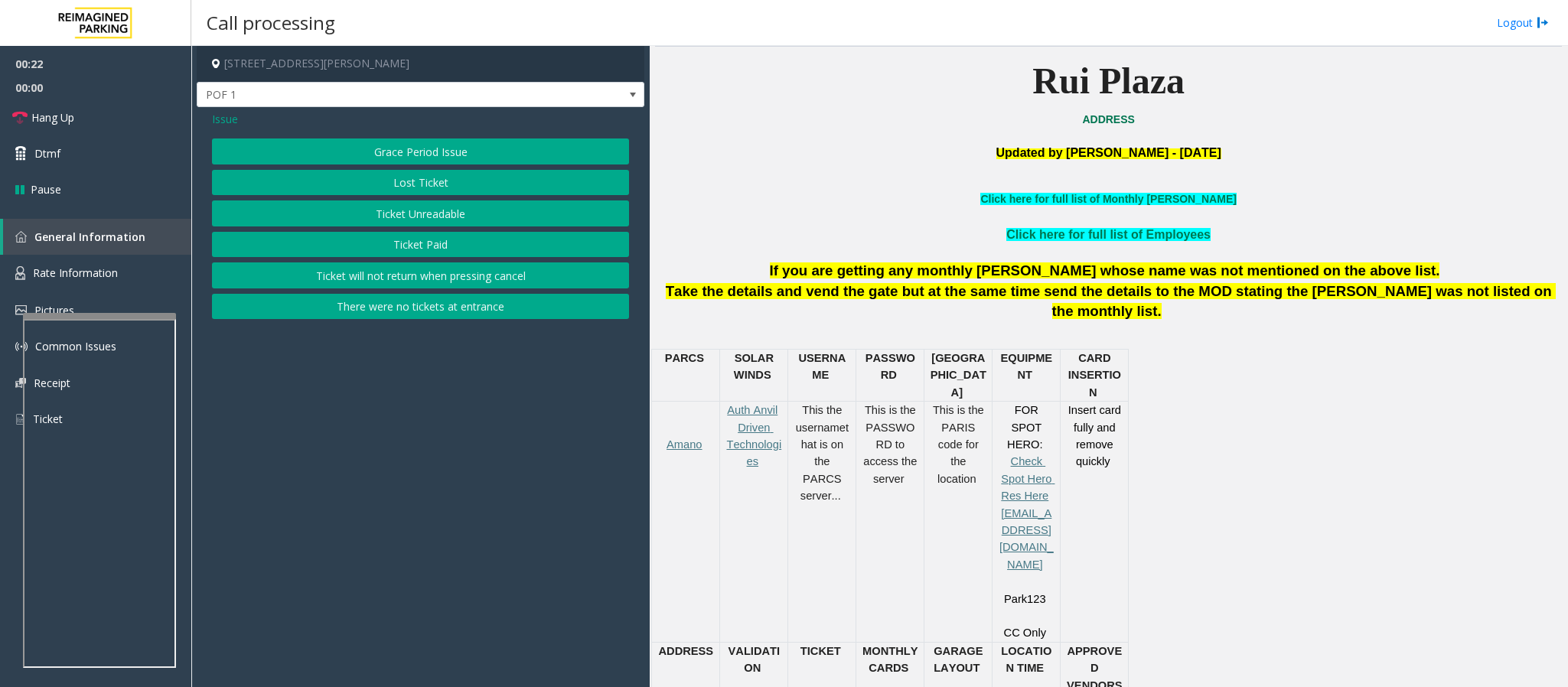
click at [375, 214] on button "Ticket Unreadable" at bounding box center [420, 214] width 417 height 26
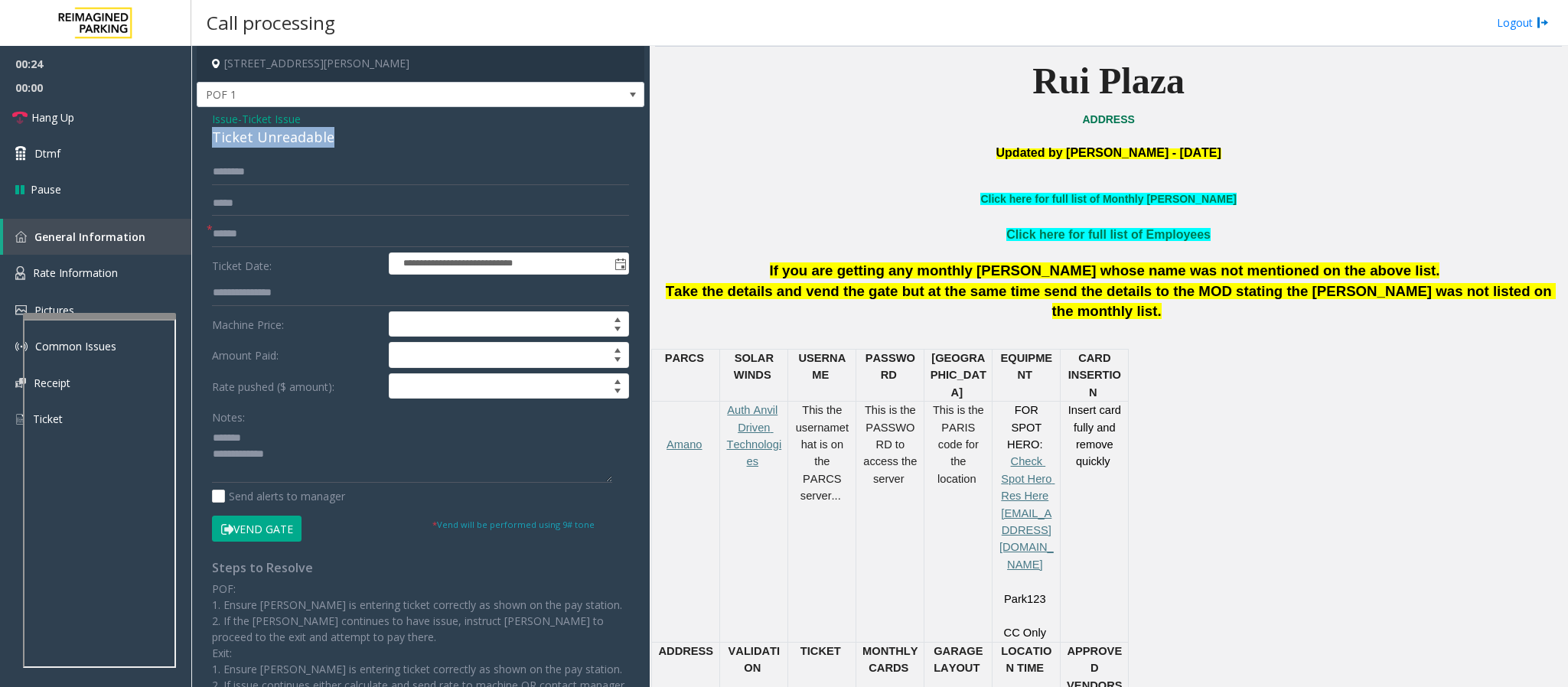
drag, startPoint x: 328, startPoint y: 140, endPoint x: 208, endPoint y: 141, distance: 120.0
click at [208, 141] on div "**********" at bounding box center [420, 456] width 448 height 698
type textarea "**********"
click at [254, 227] on input "text" at bounding box center [420, 234] width 417 height 26
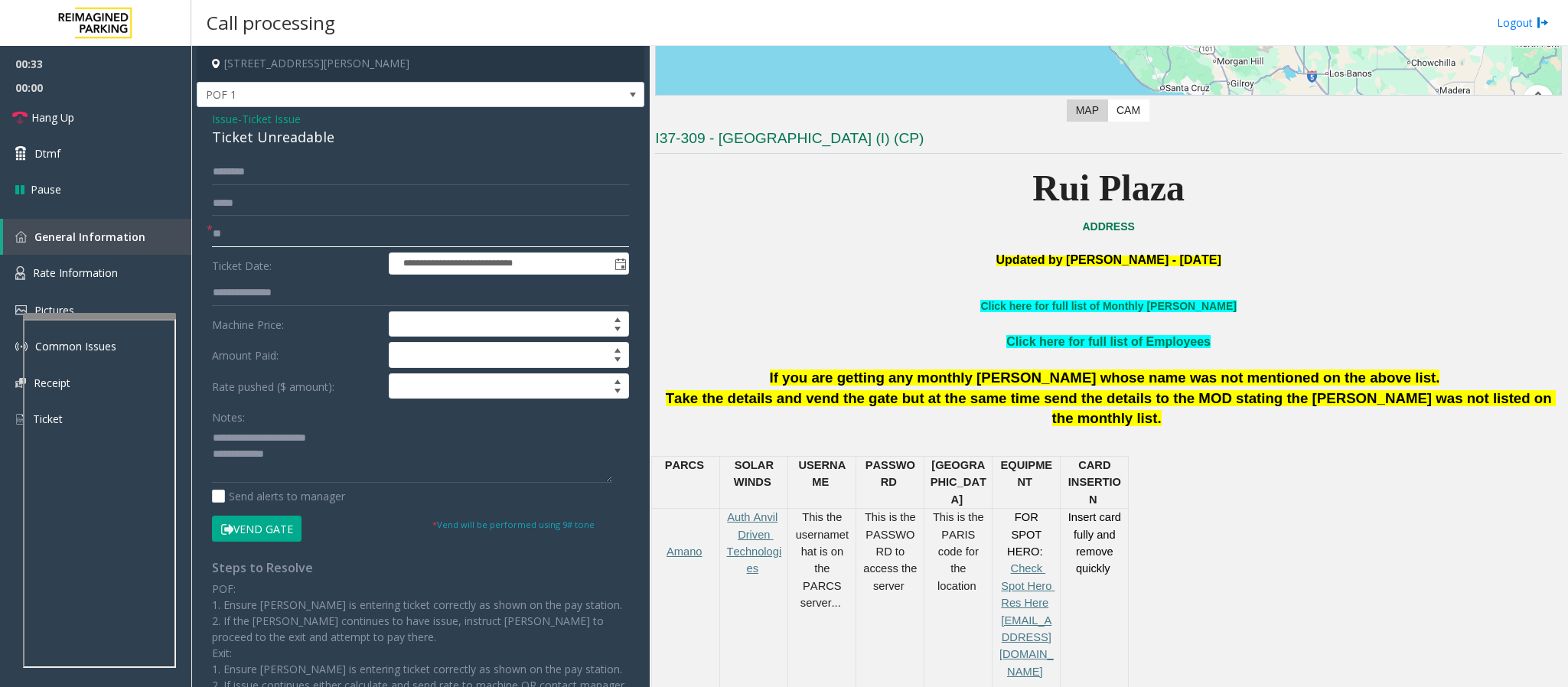
scroll to position [344, 0]
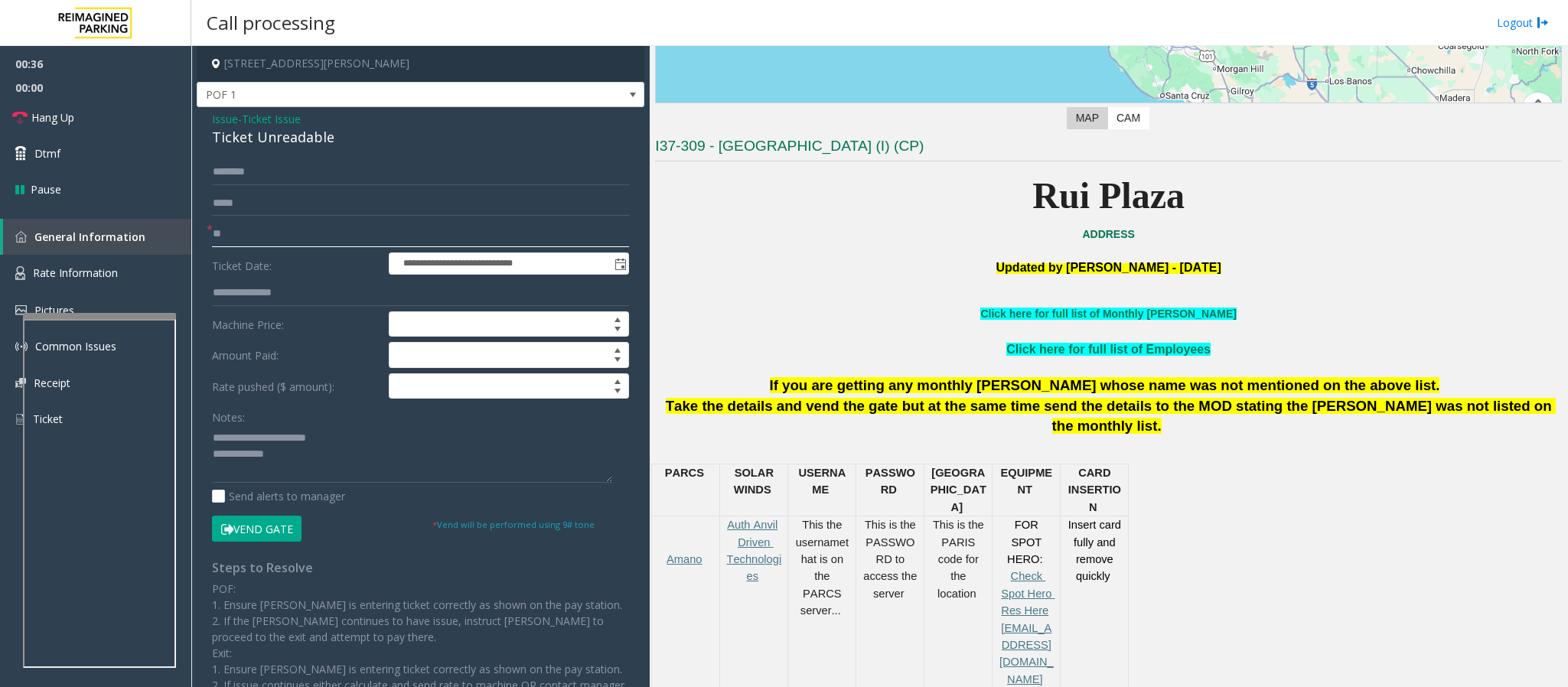
type input "**"
click at [321, 466] on textarea at bounding box center [412, 454] width 400 height 58
paste textarea "**********"
type textarea "**********"
click at [68, 115] on span "Hang Up" at bounding box center [53, 117] width 43 height 16
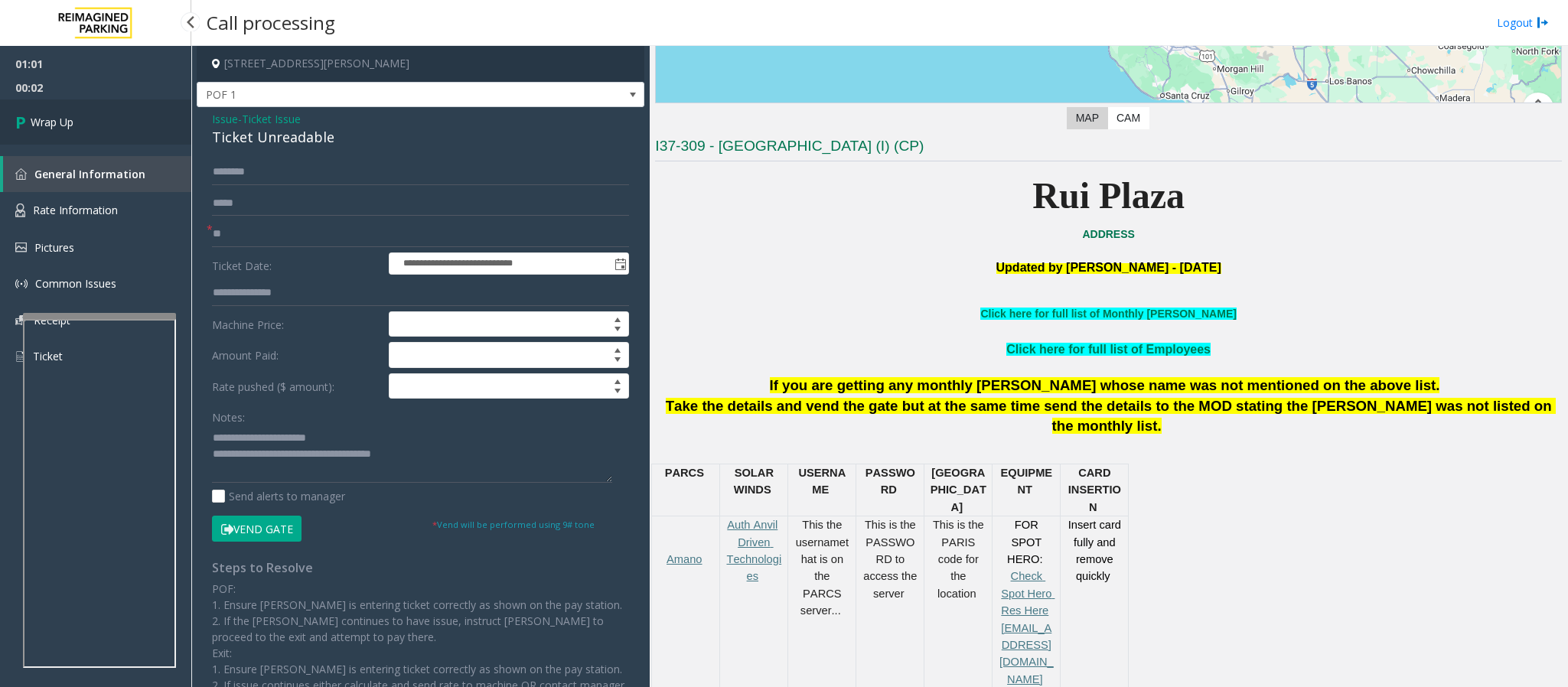
click at [65, 134] on link "Wrap Up" at bounding box center [95, 121] width 191 height 45
